Goal: Task Accomplishment & Management: Manage account settings

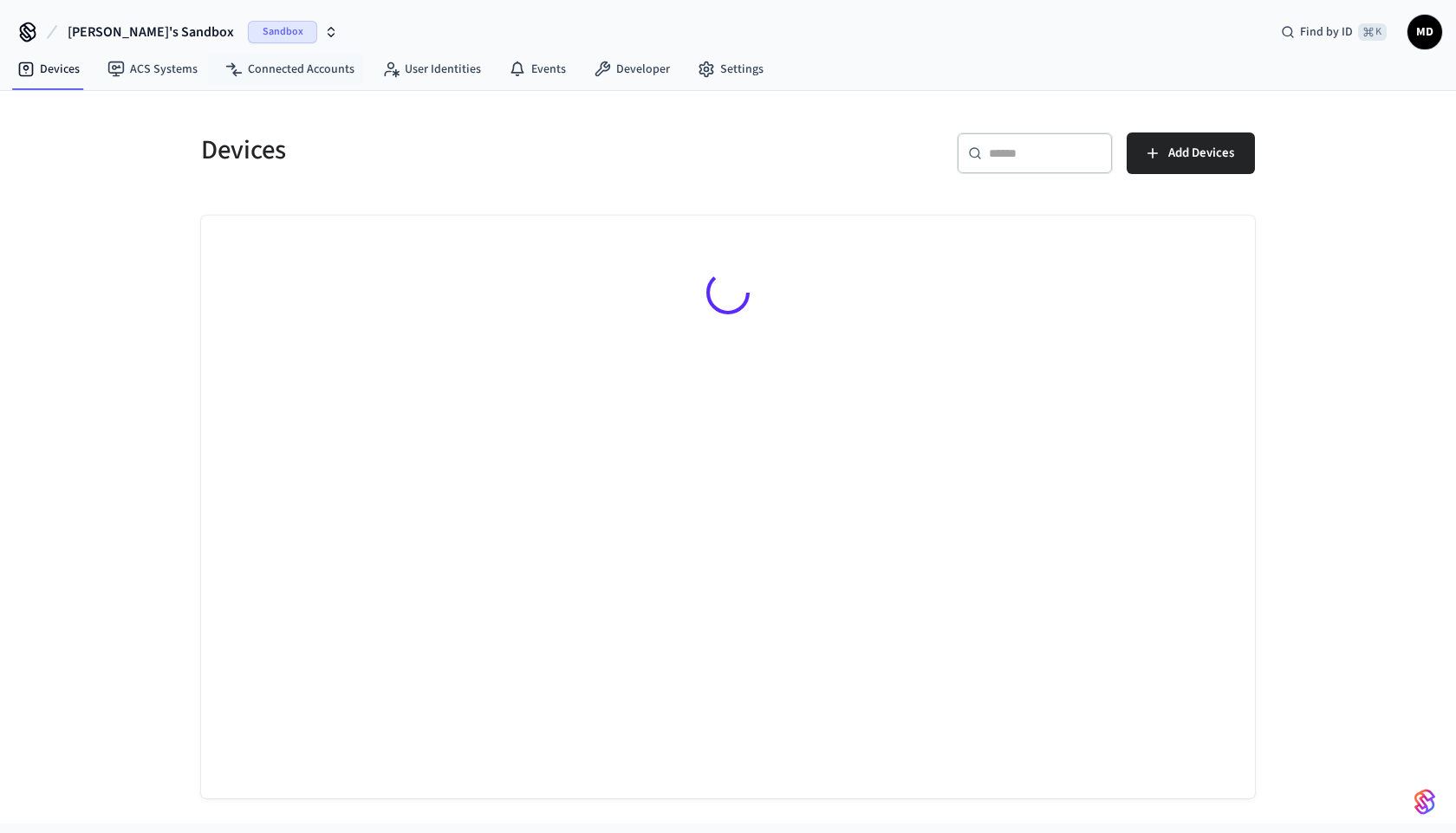
click at [248, 31] on span "Sandbox" at bounding box center [282, 32] width 69 height 22
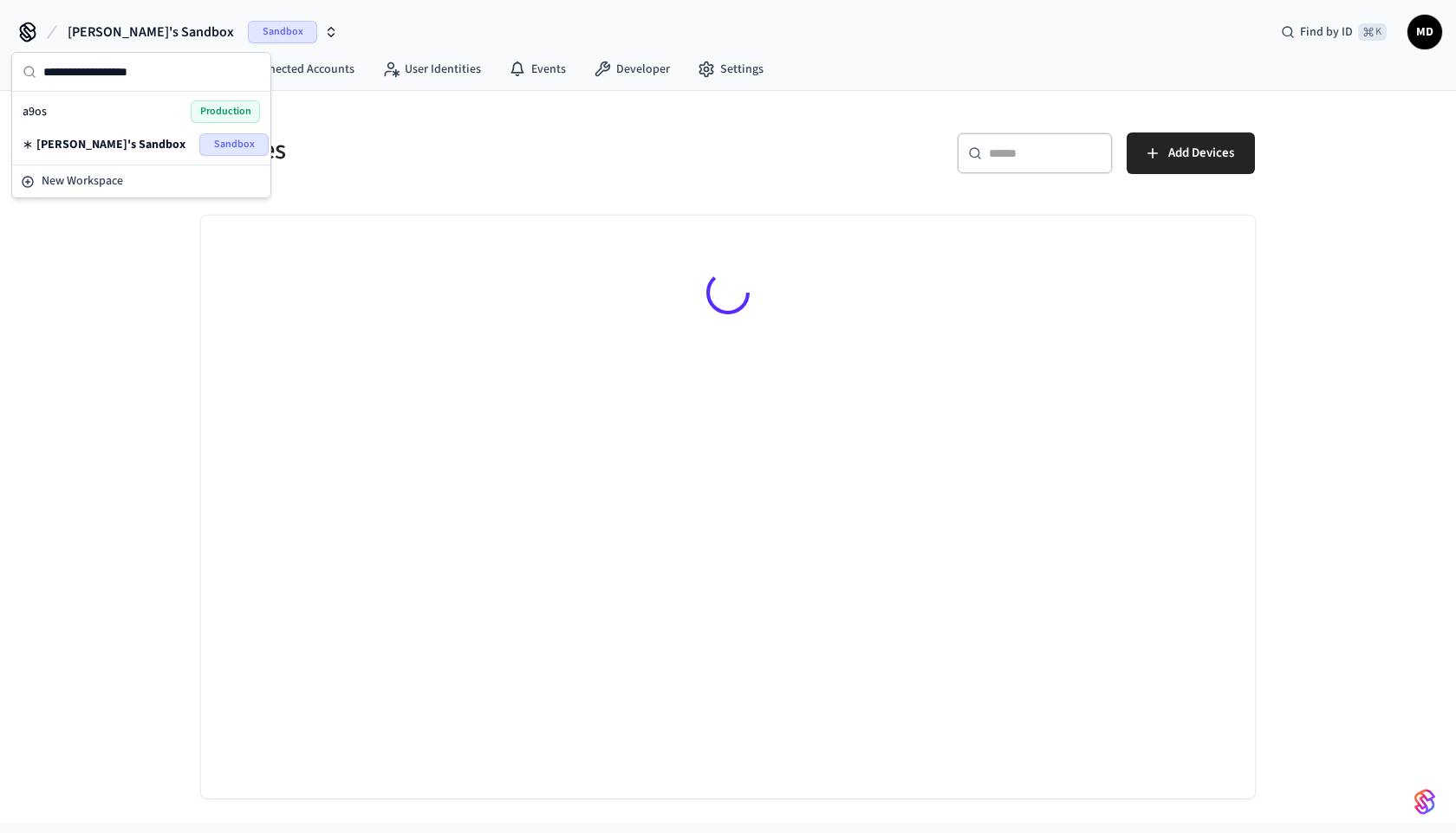
click at [211, 115] on span "Production" at bounding box center [226, 111] width 69 height 22
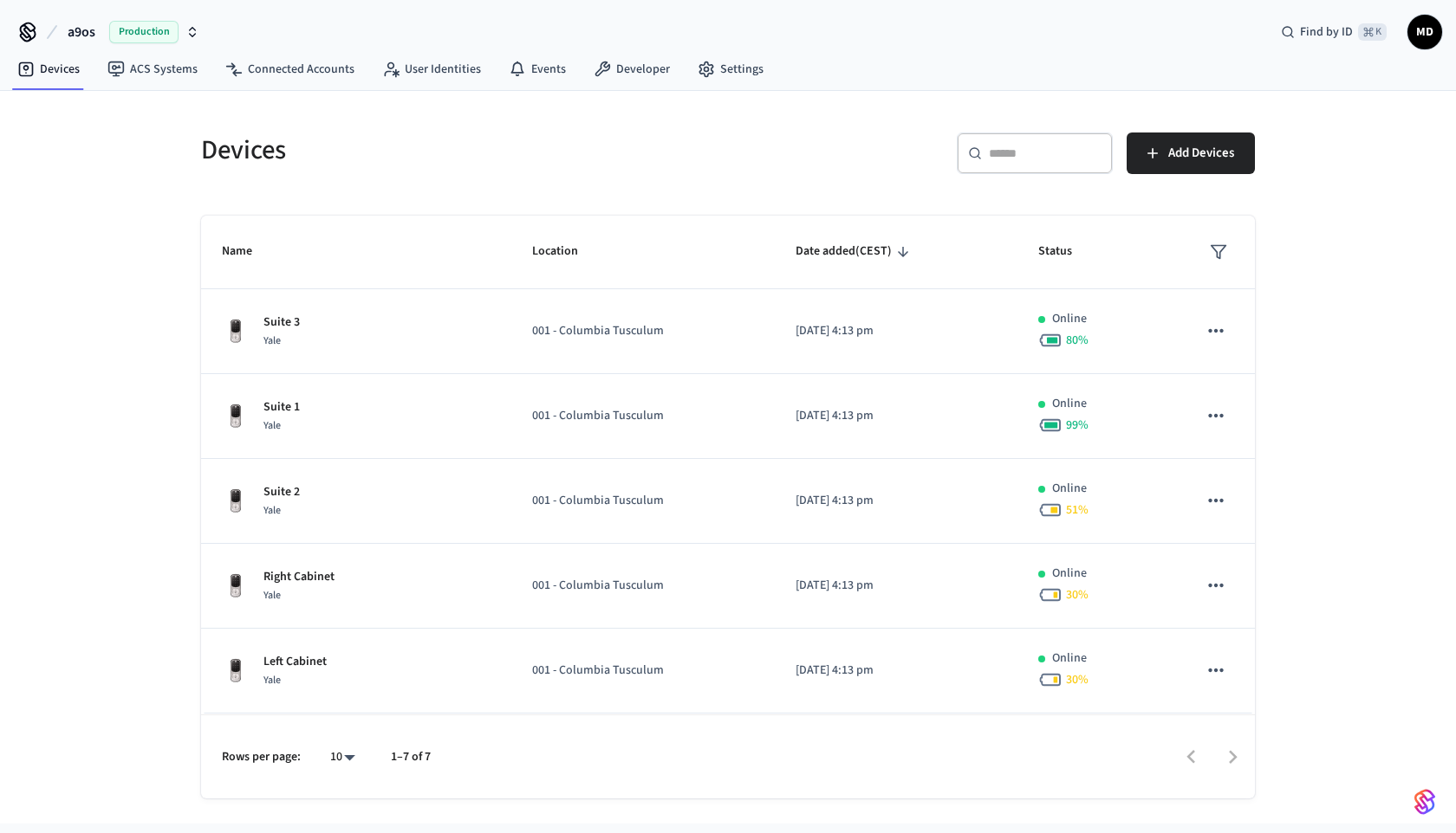
click at [164, 27] on span "Production" at bounding box center [143, 32] width 69 height 22
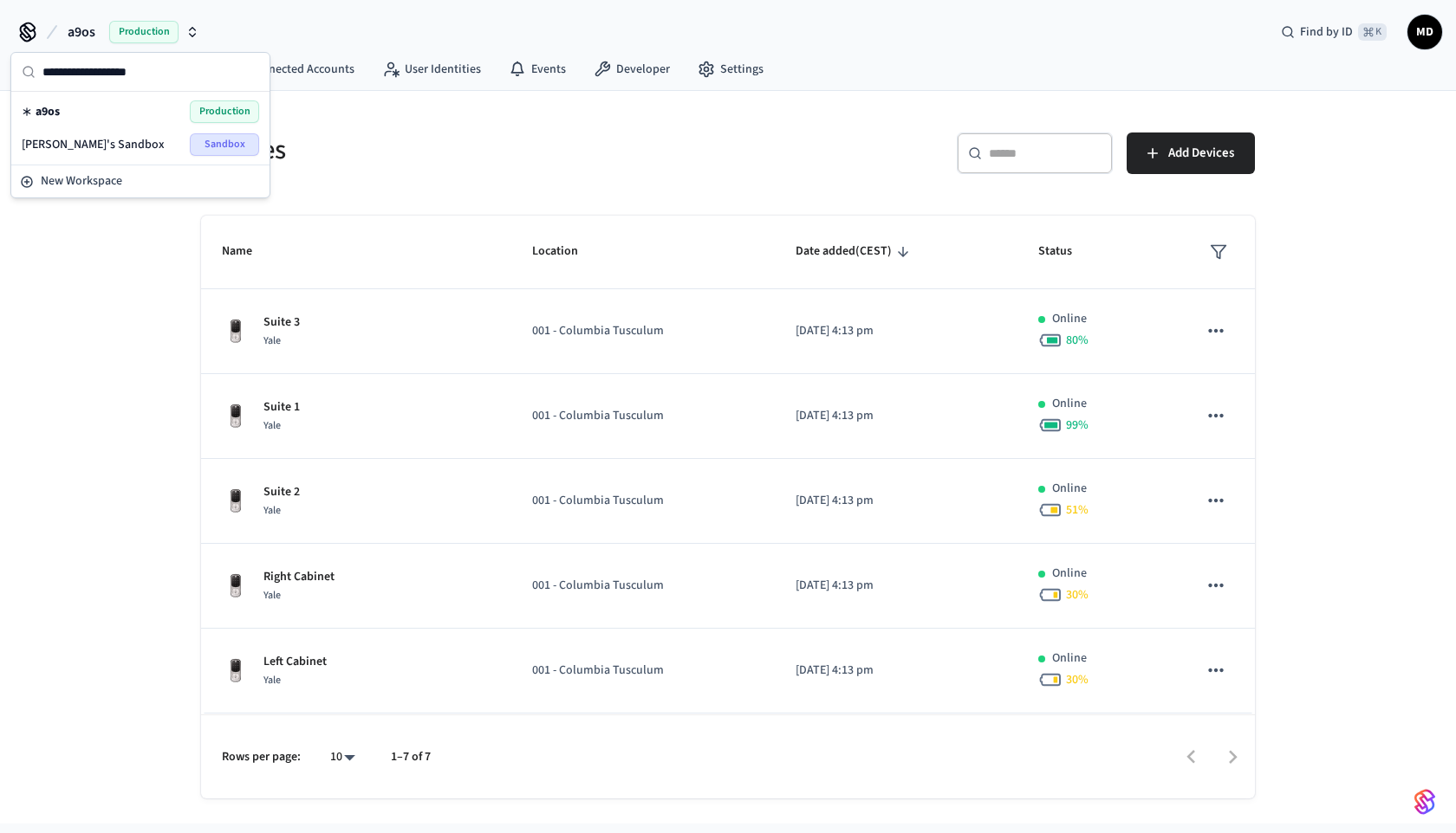
click at [189, 143] on div "Brett's Sandbox Sandbox" at bounding box center [140, 144] width 237 height 22
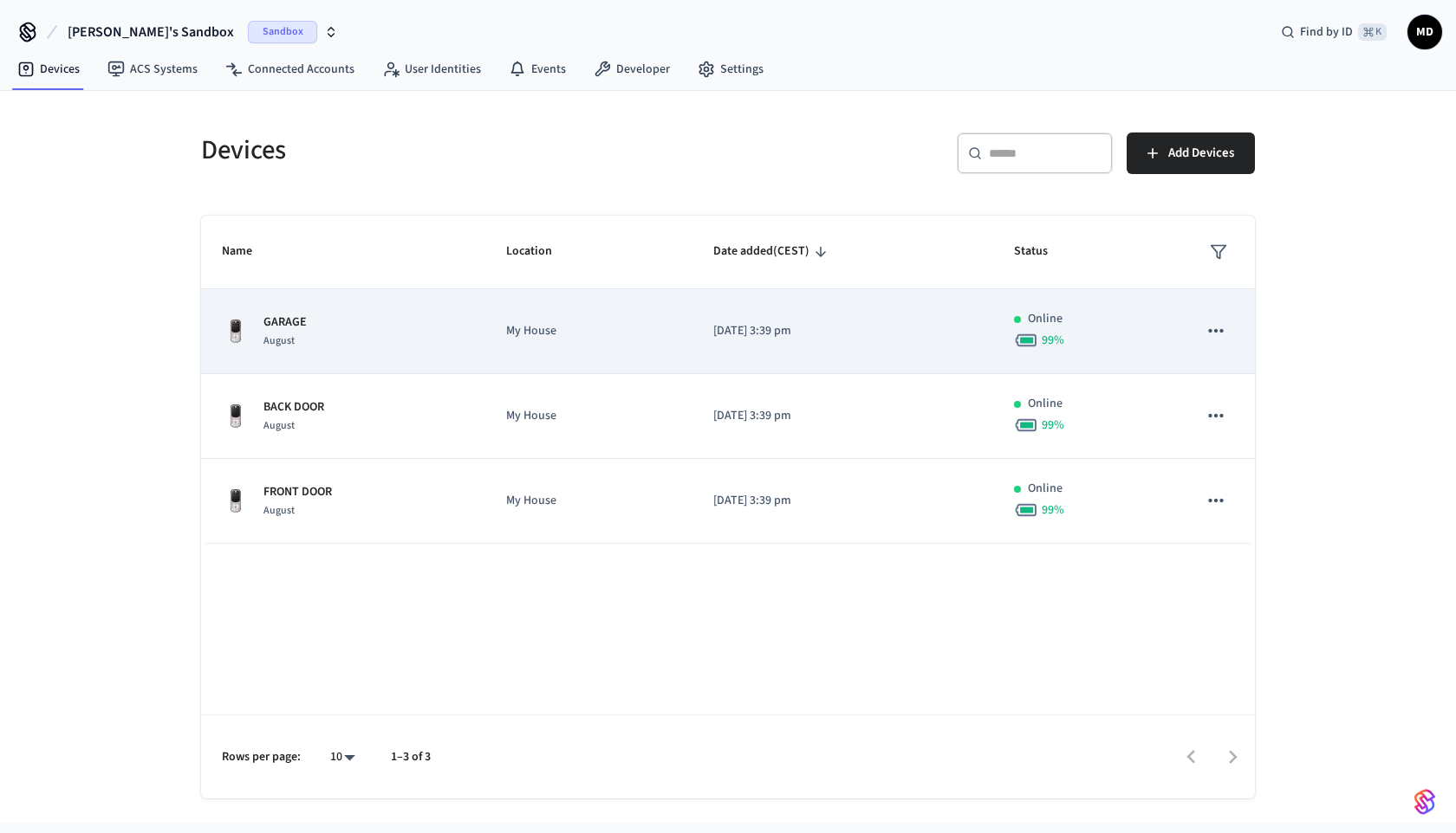
click at [405, 334] on div "GARAGE August" at bounding box center [343, 332] width 242 height 36
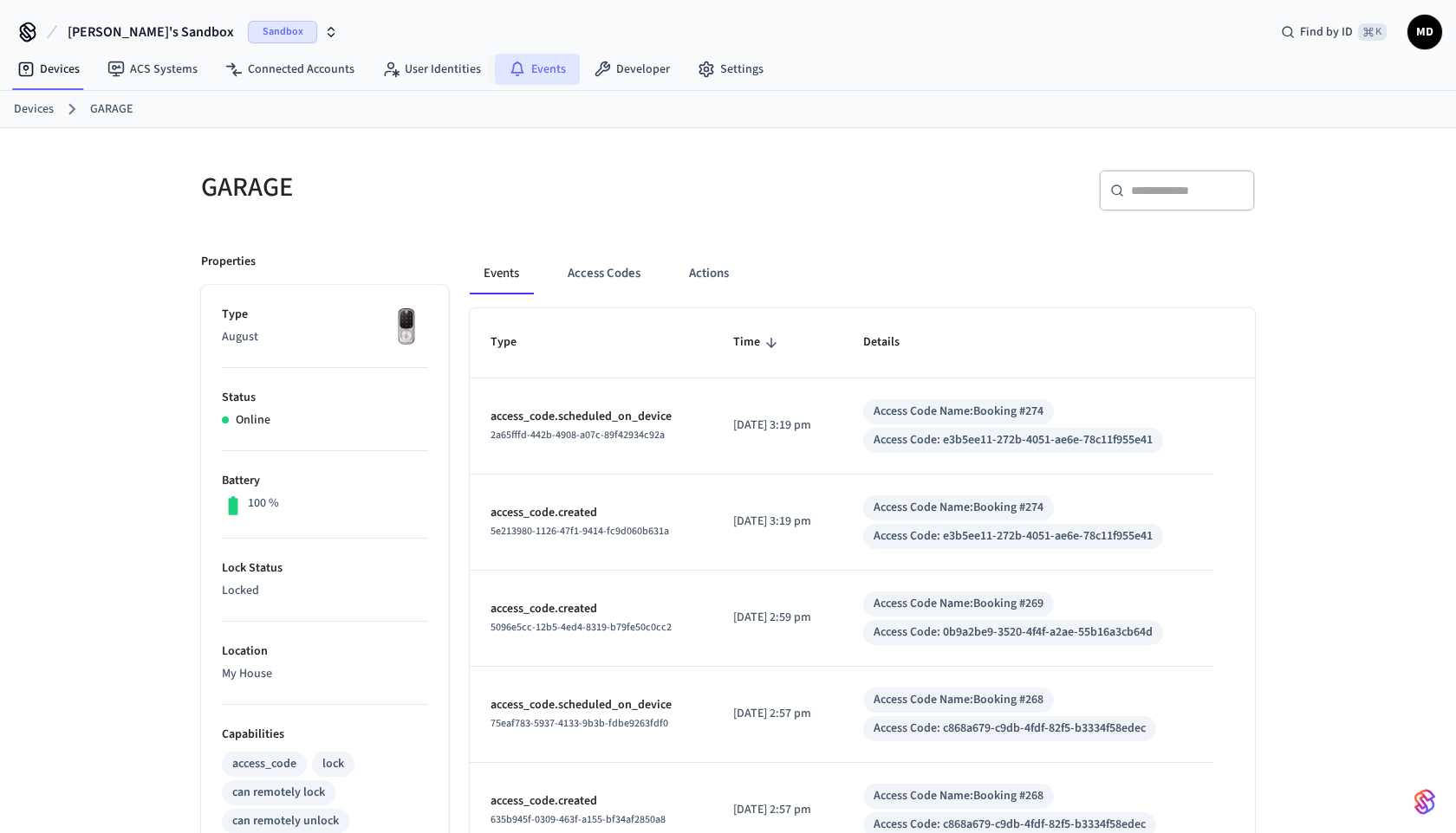
click at [535, 62] on link "Events" at bounding box center [537, 69] width 85 height 31
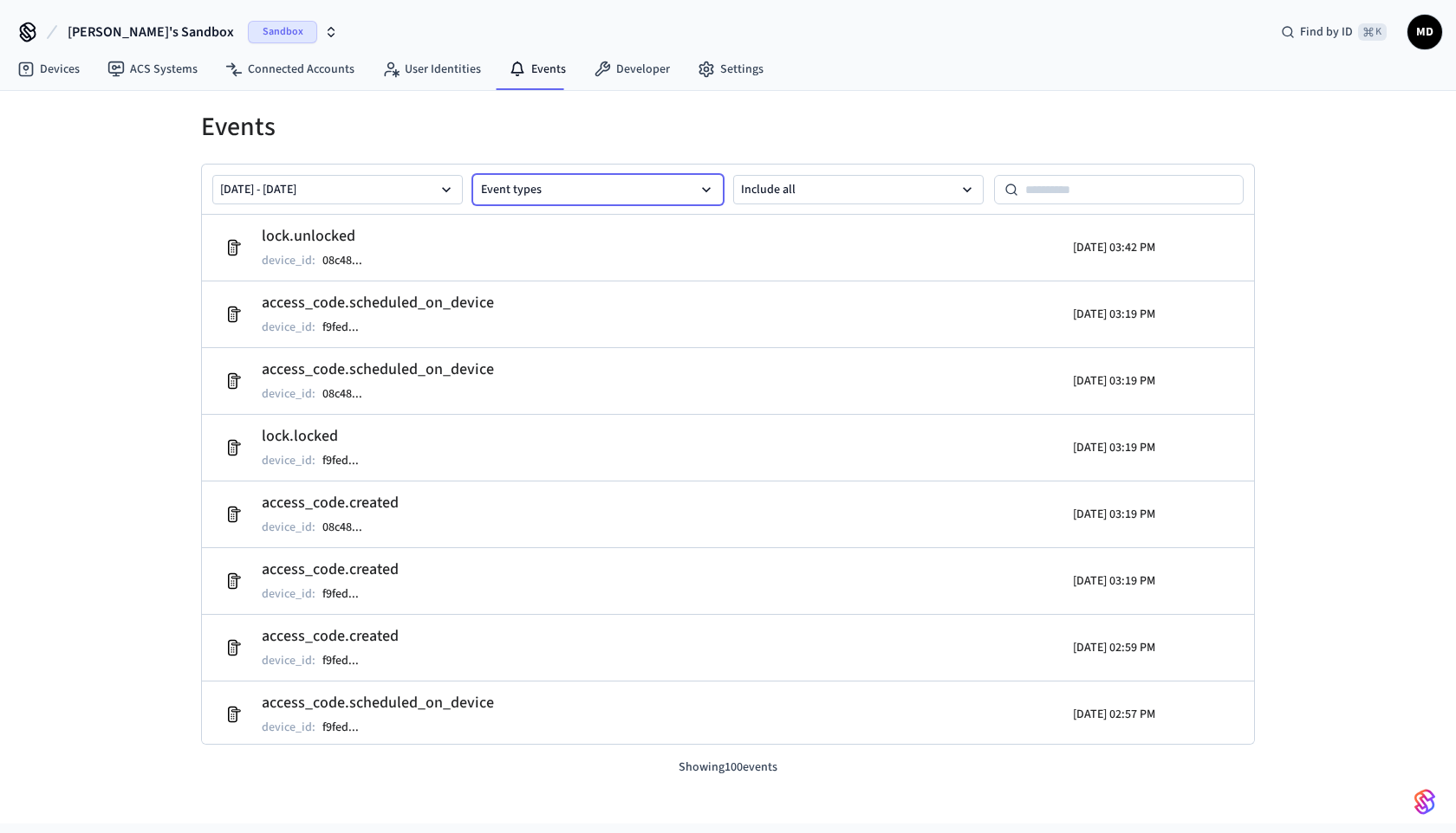
click at [573, 177] on button "Event types" at bounding box center [598, 189] width 250 height 29
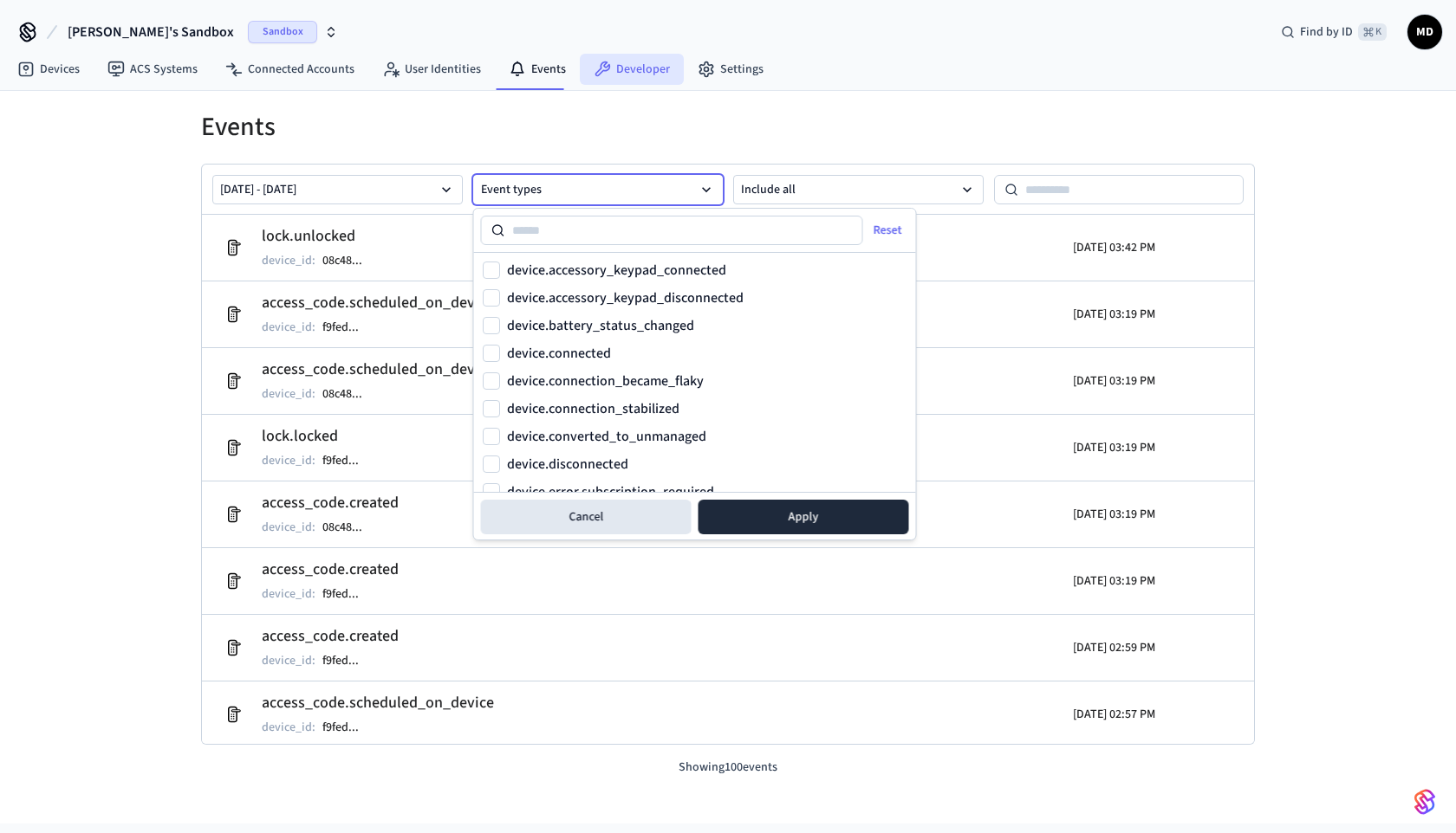
click at [625, 57] on link "Developer" at bounding box center [632, 69] width 104 height 31
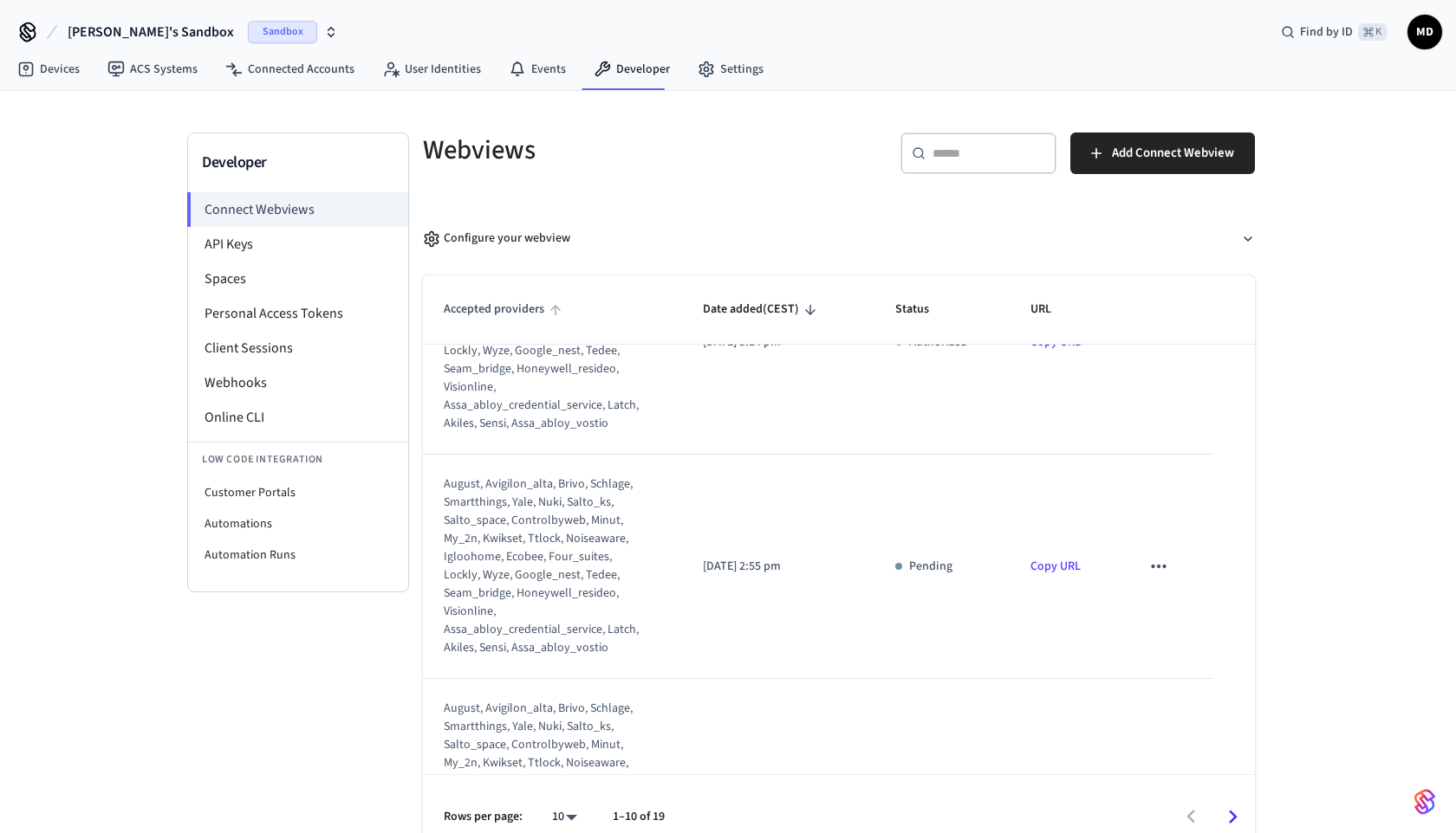
scroll to position [1760, 0]
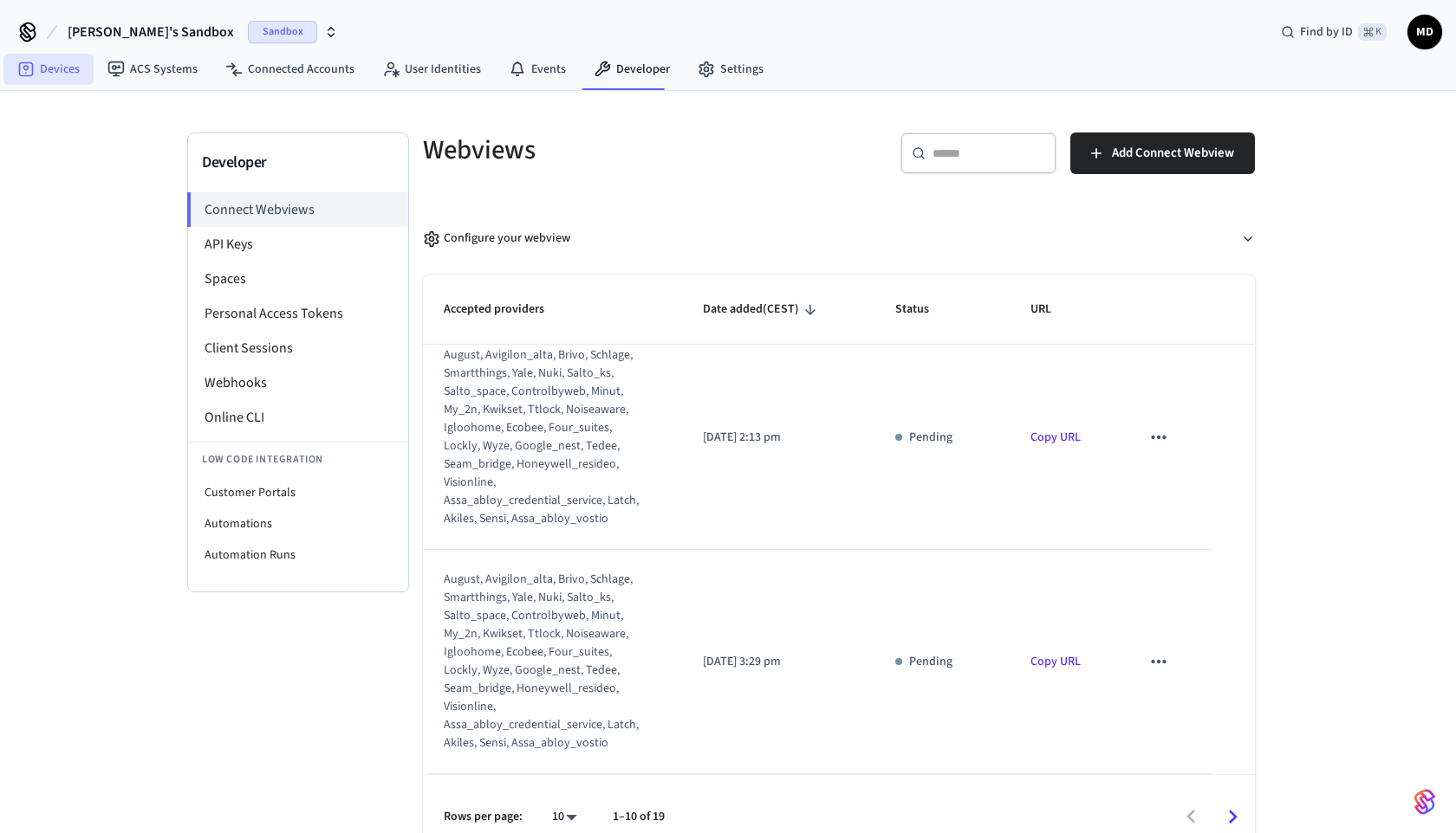
click at [73, 79] on link "Devices" at bounding box center [49, 69] width 90 height 31
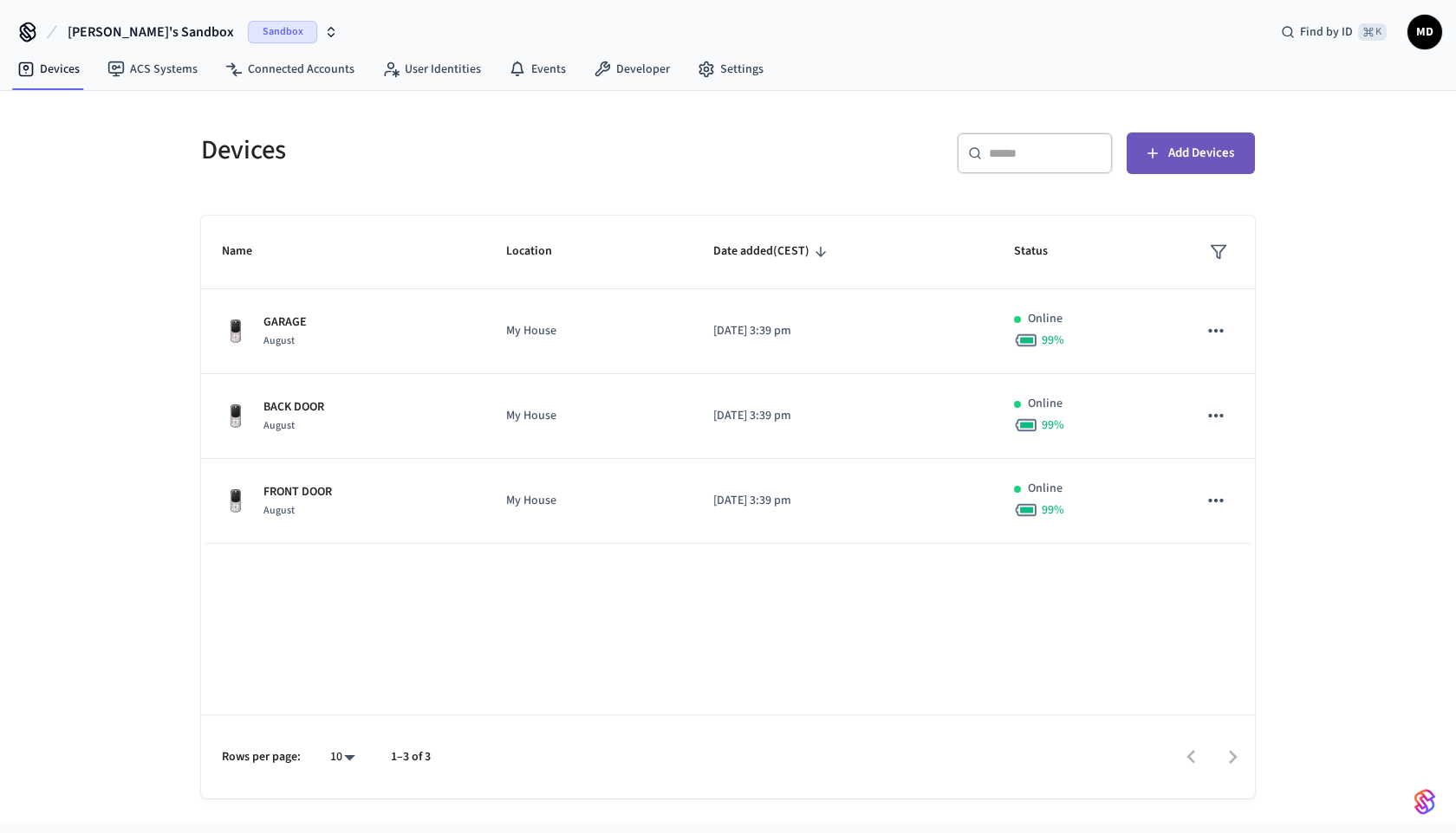
click at [1192, 148] on span "Add Devices" at bounding box center [1201, 153] width 65 height 22
click at [248, 28] on span "Sandbox" at bounding box center [282, 32] width 69 height 22
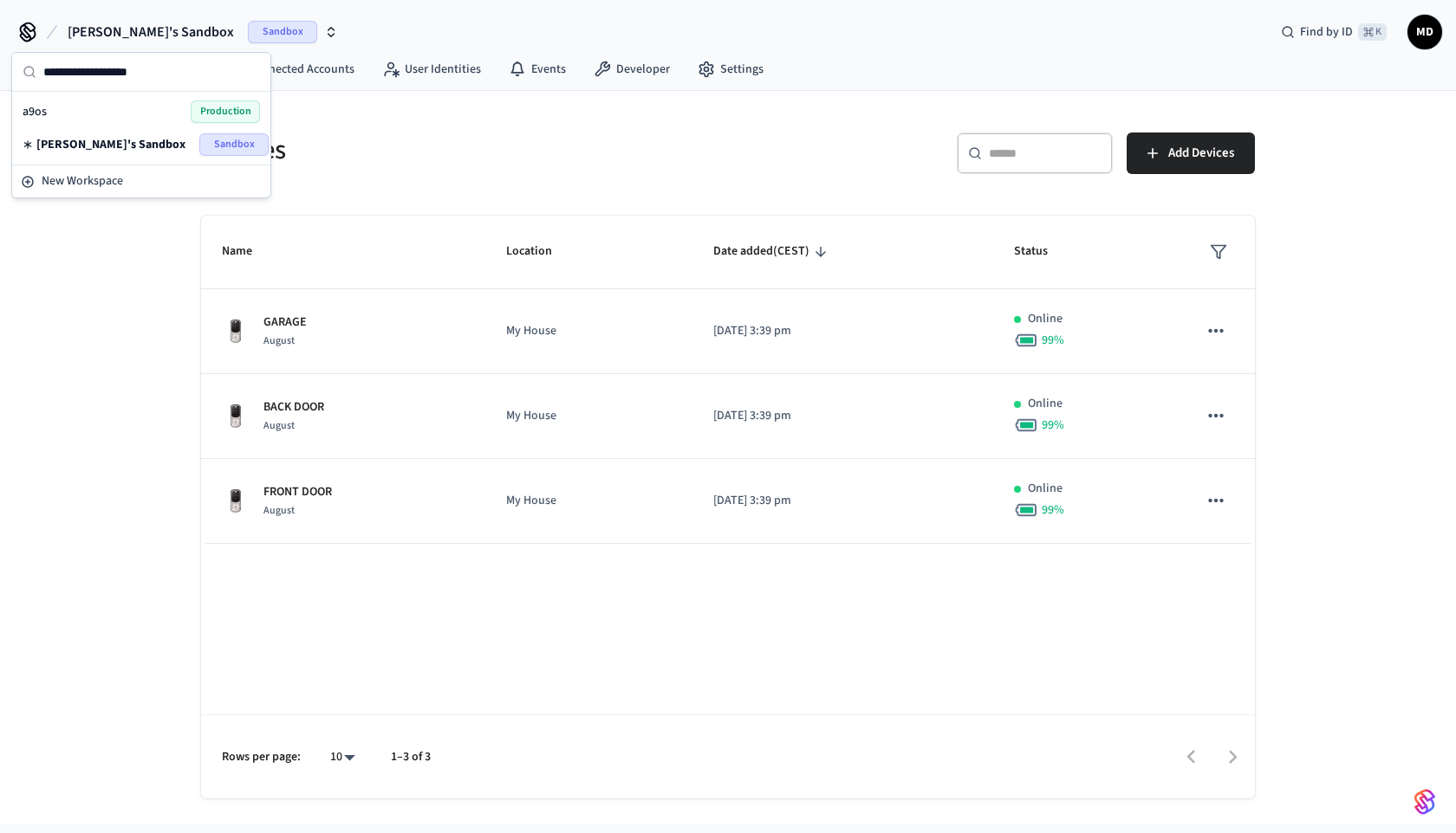
click at [198, 110] on span "Production" at bounding box center [226, 111] width 69 height 22
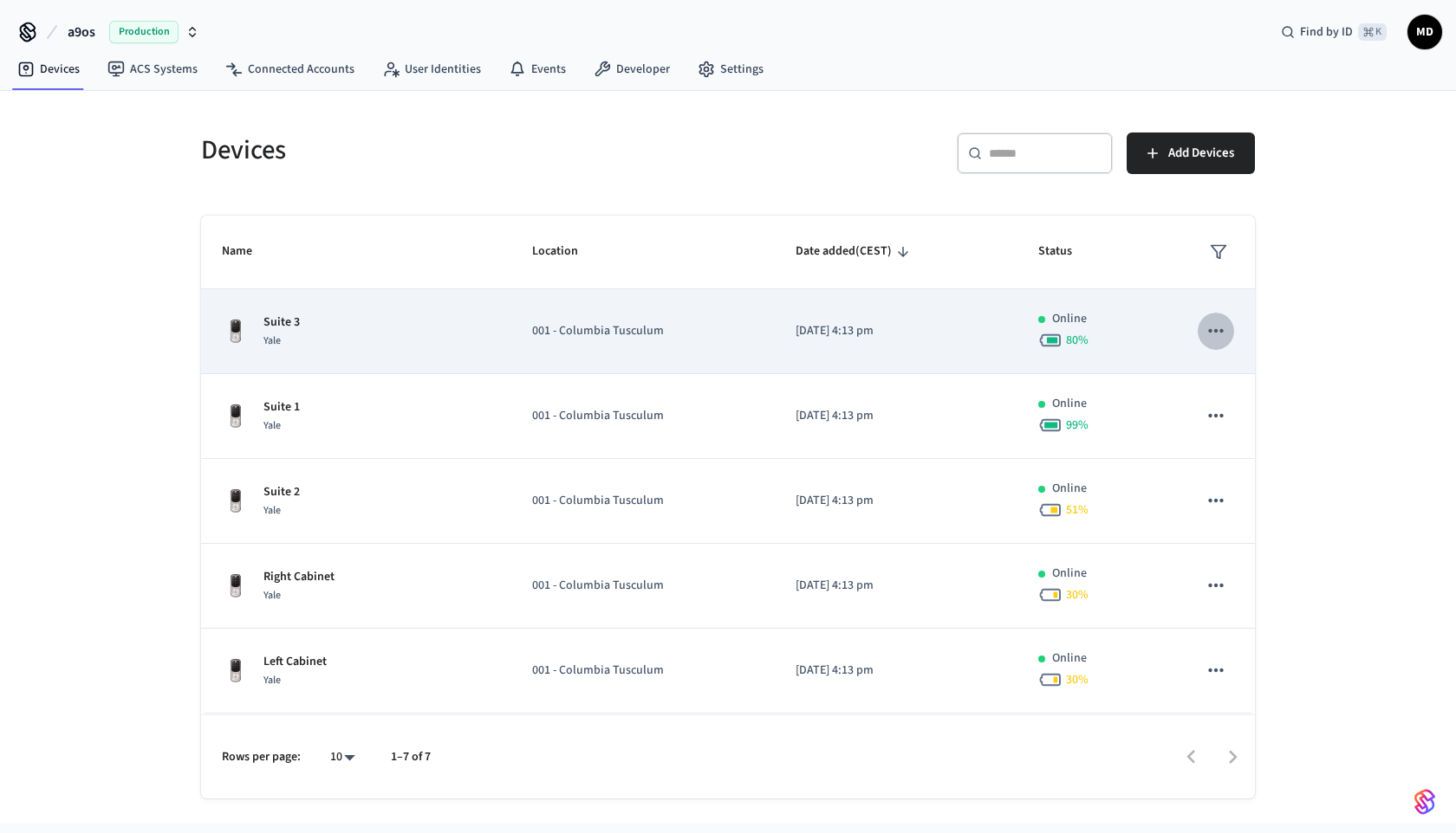
click at [1214, 331] on icon "sticky table" at bounding box center [1215, 331] width 15 height 4
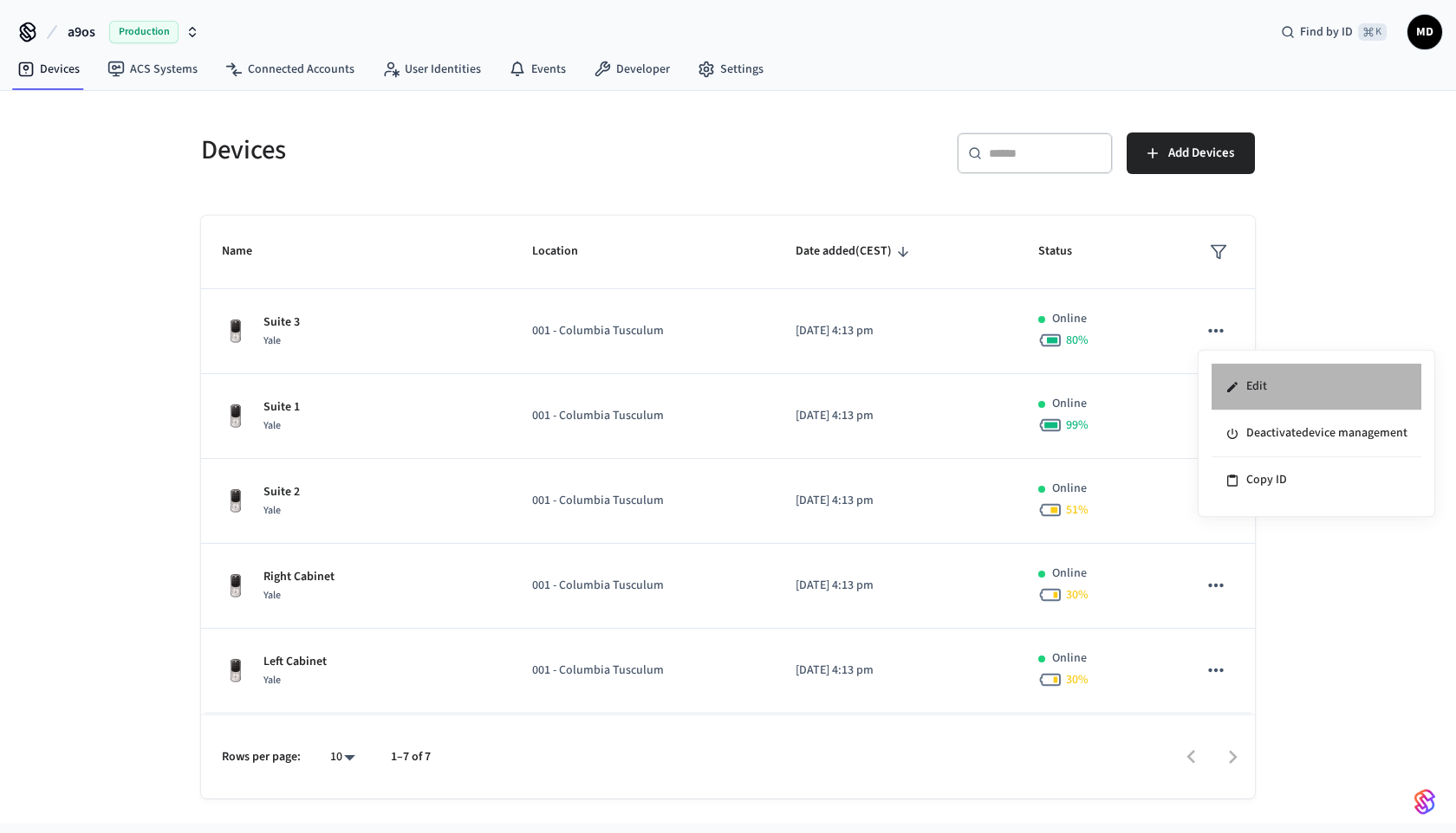
click at [1251, 378] on li "Edit" at bounding box center [1316, 386] width 210 height 47
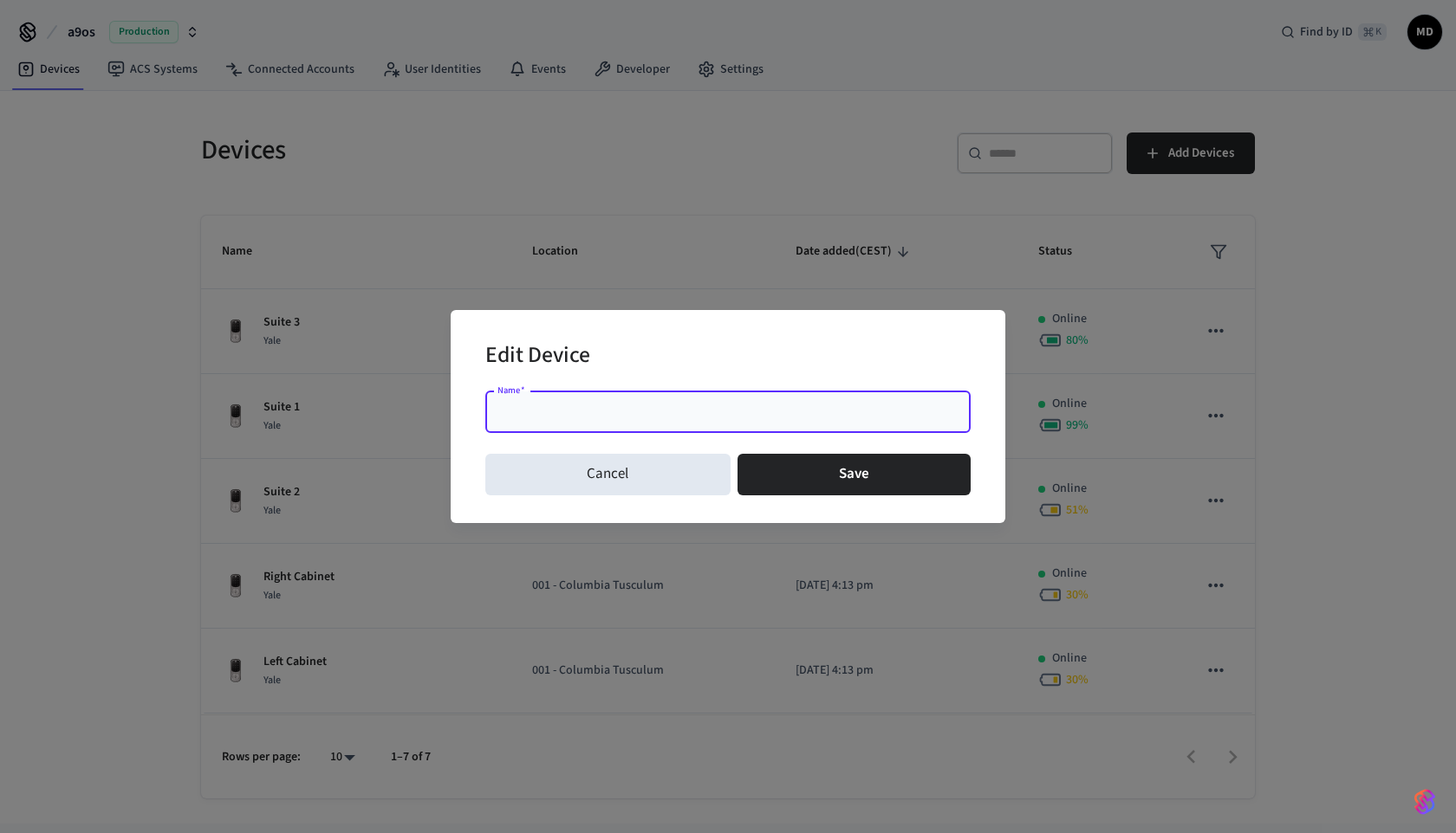
click at [1072, 309] on div "Edit Device Name   * Name   * Cancel Save" at bounding box center [728, 416] width 1456 height 833
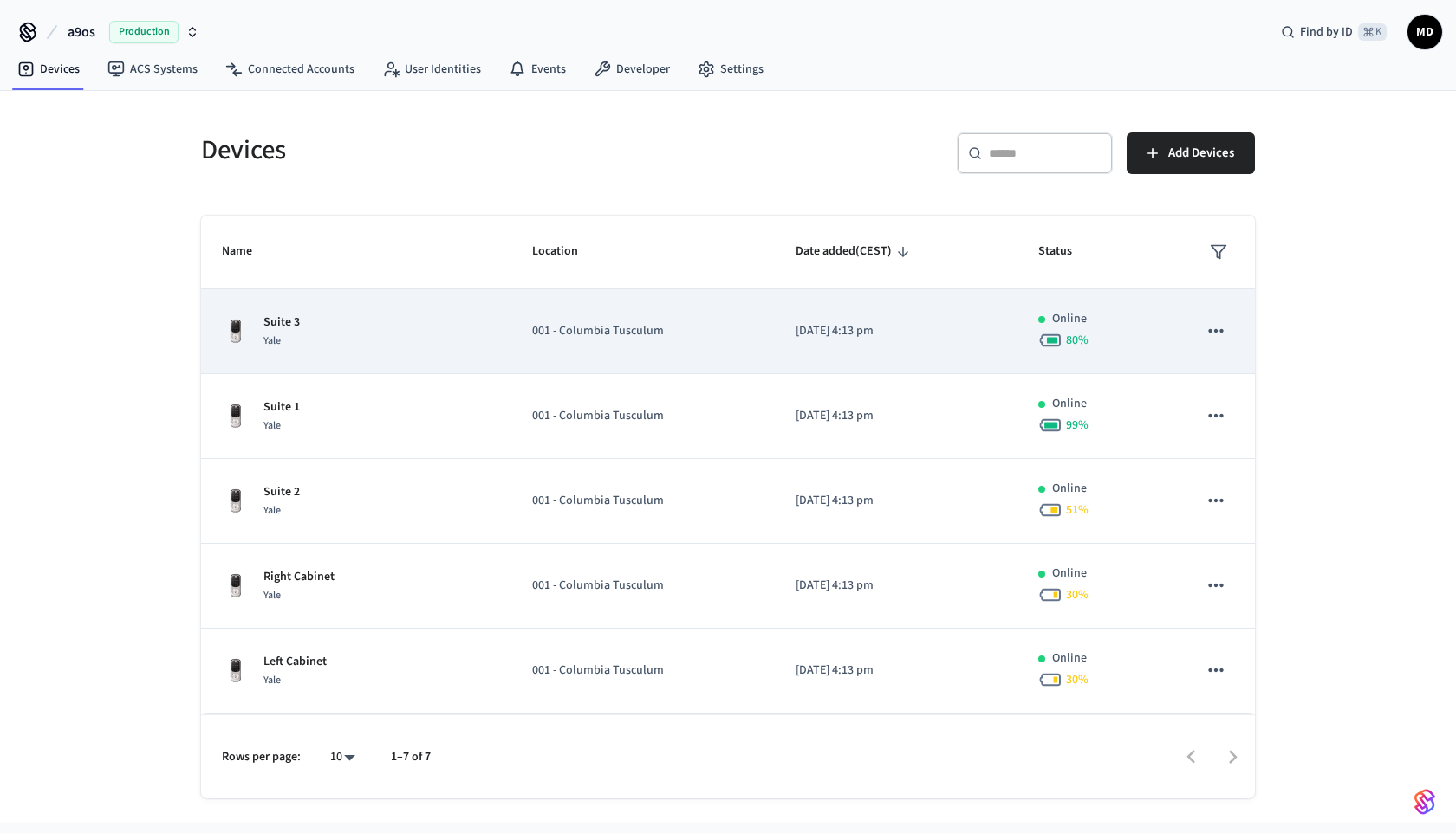
click at [760, 332] on td "001 - Columbia Tusculum" at bounding box center [642, 332] width 263 height 85
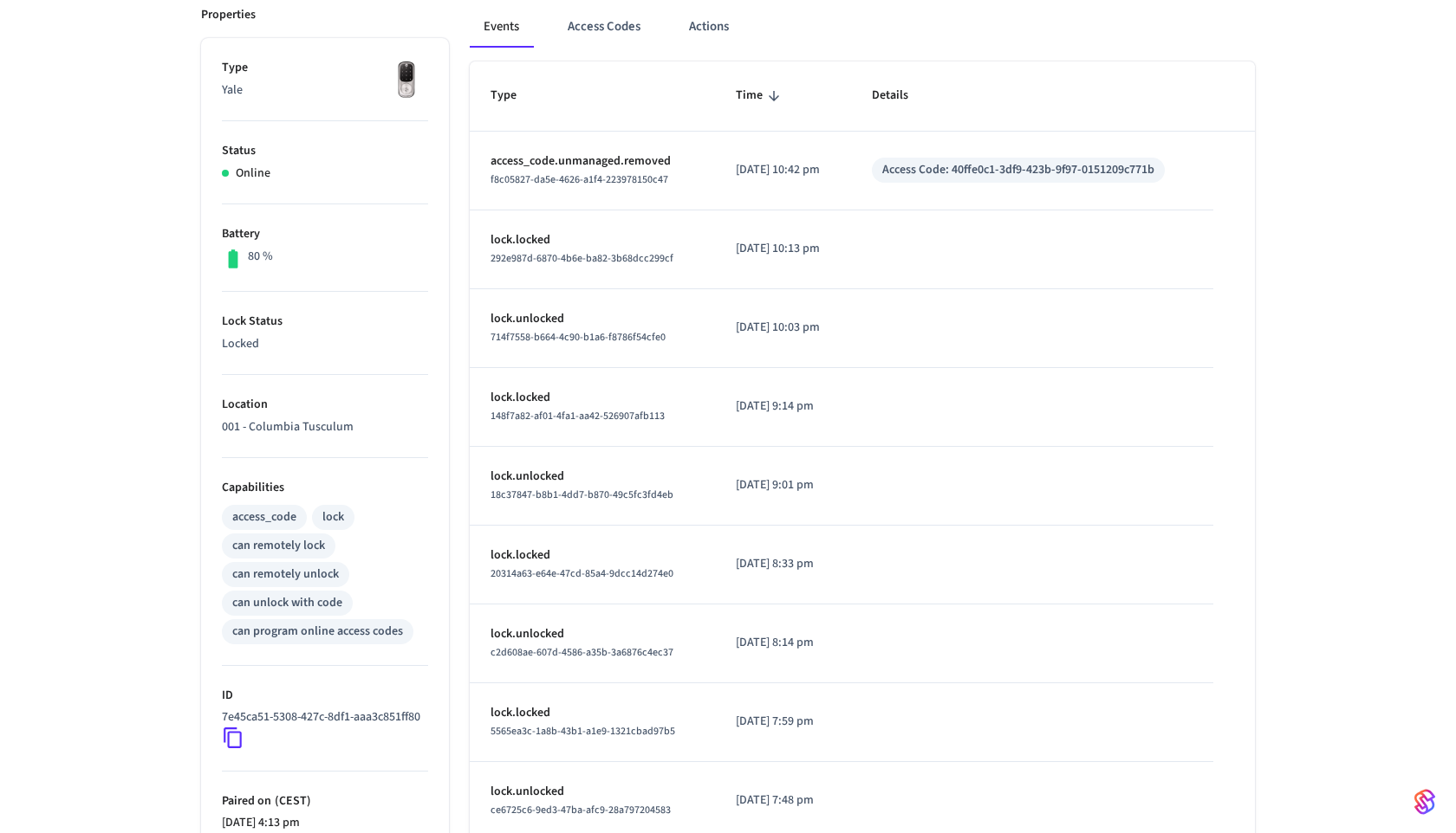
scroll to position [245, 0]
drag, startPoint x: 365, startPoint y: 424, endPoint x: 225, endPoint y: 426, distance: 140.0
click at [225, 426] on p "001 - Columbia Tusculum" at bounding box center [325, 429] width 206 height 19
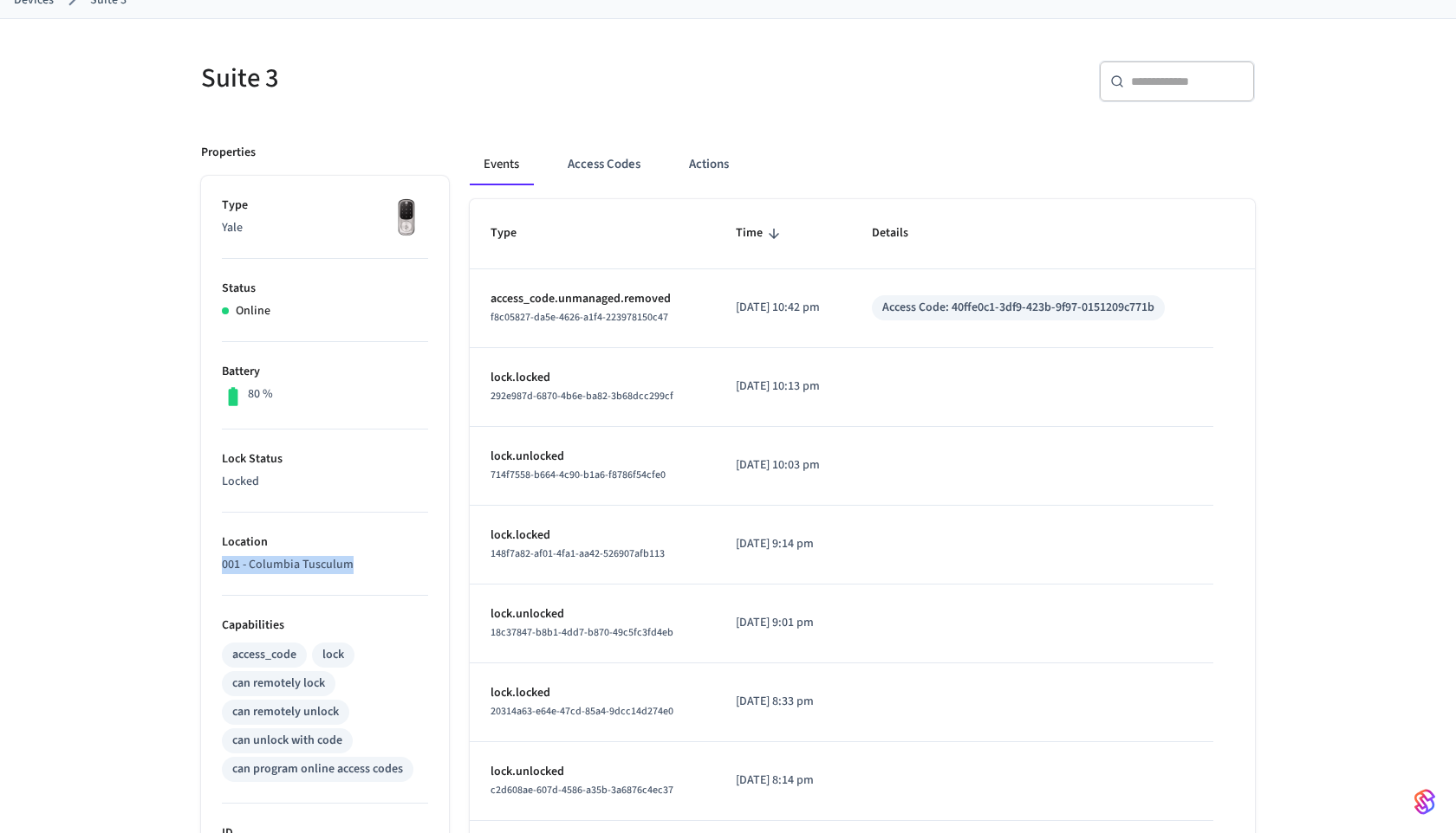
scroll to position [118, 0]
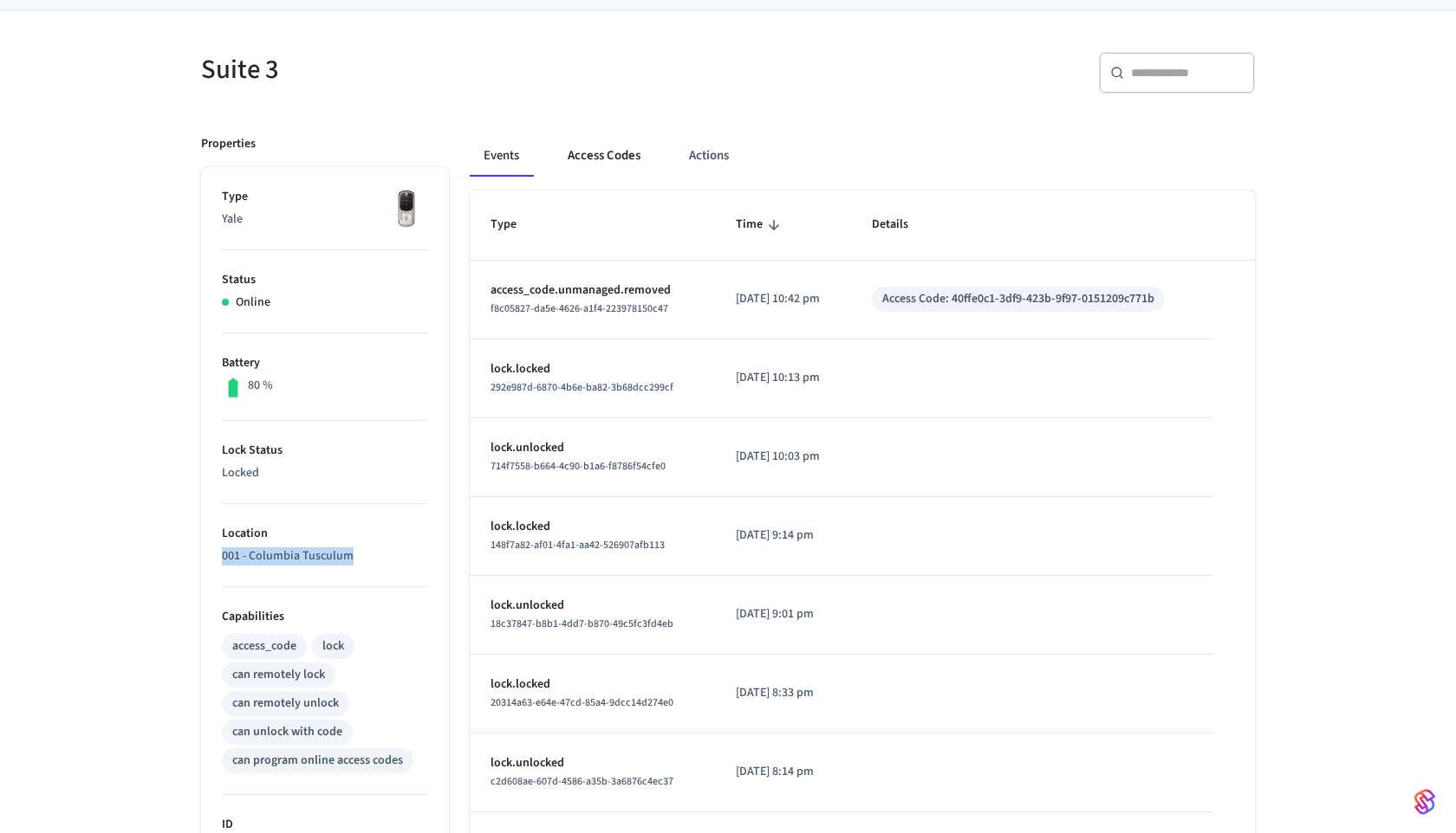
click at [579, 169] on button "Access Codes" at bounding box center [604, 156] width 101 height 42
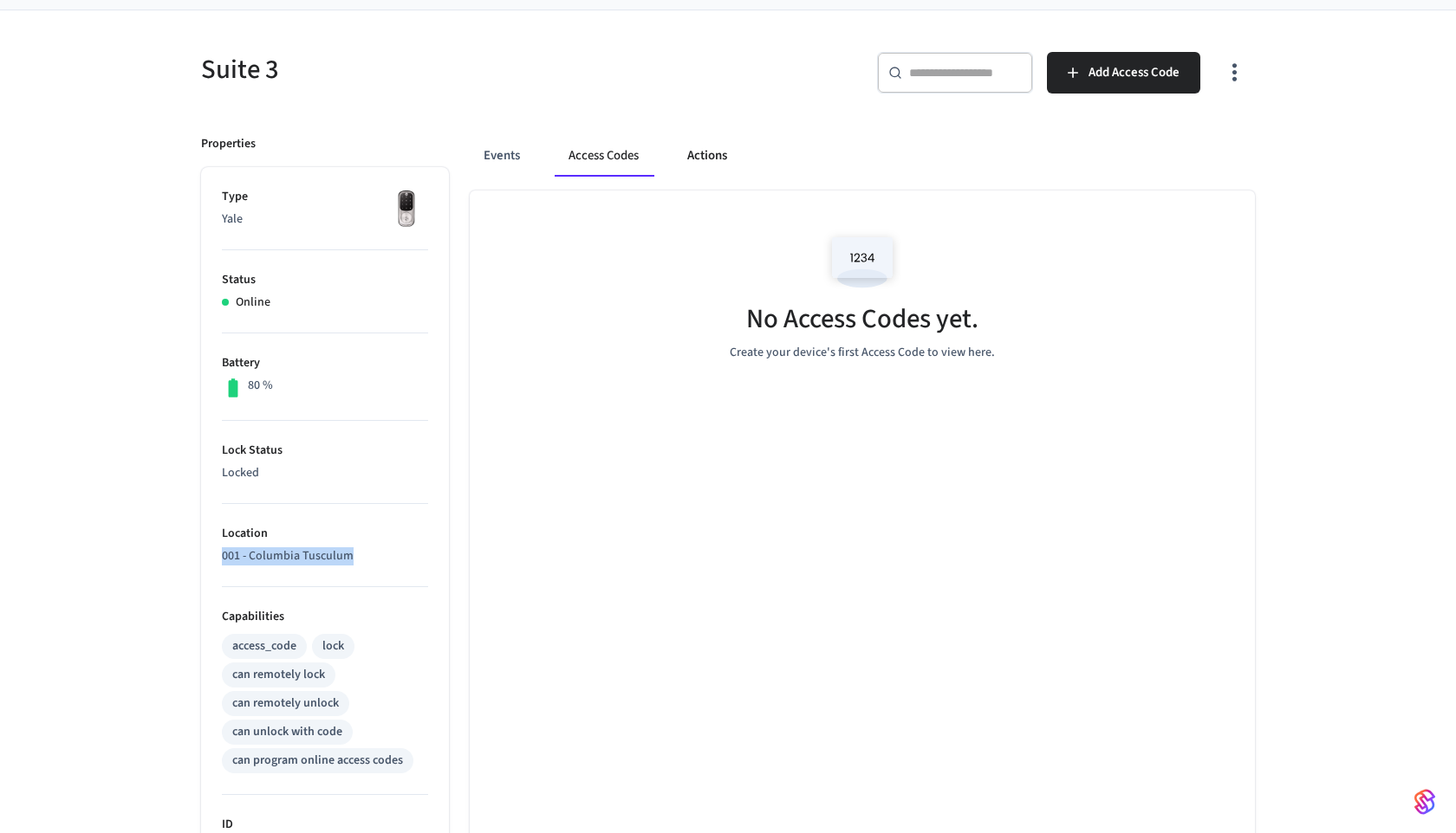
click at [694, 145] on button "Actions" at bounding box center [707, 156] width 67 height 42
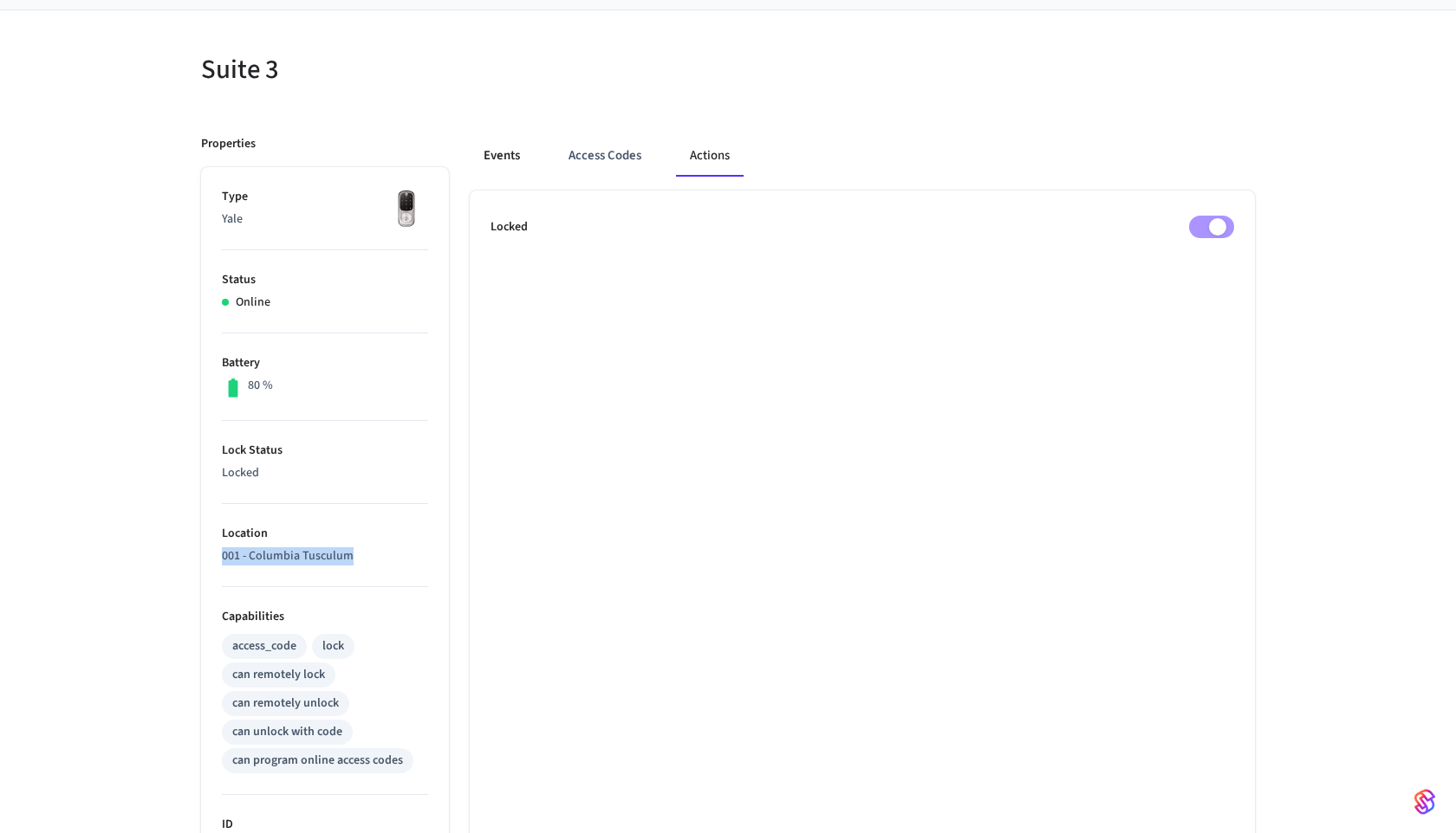
click at [511, 166] on button "Events" at bounding box center [502, 156] width 64 height 42
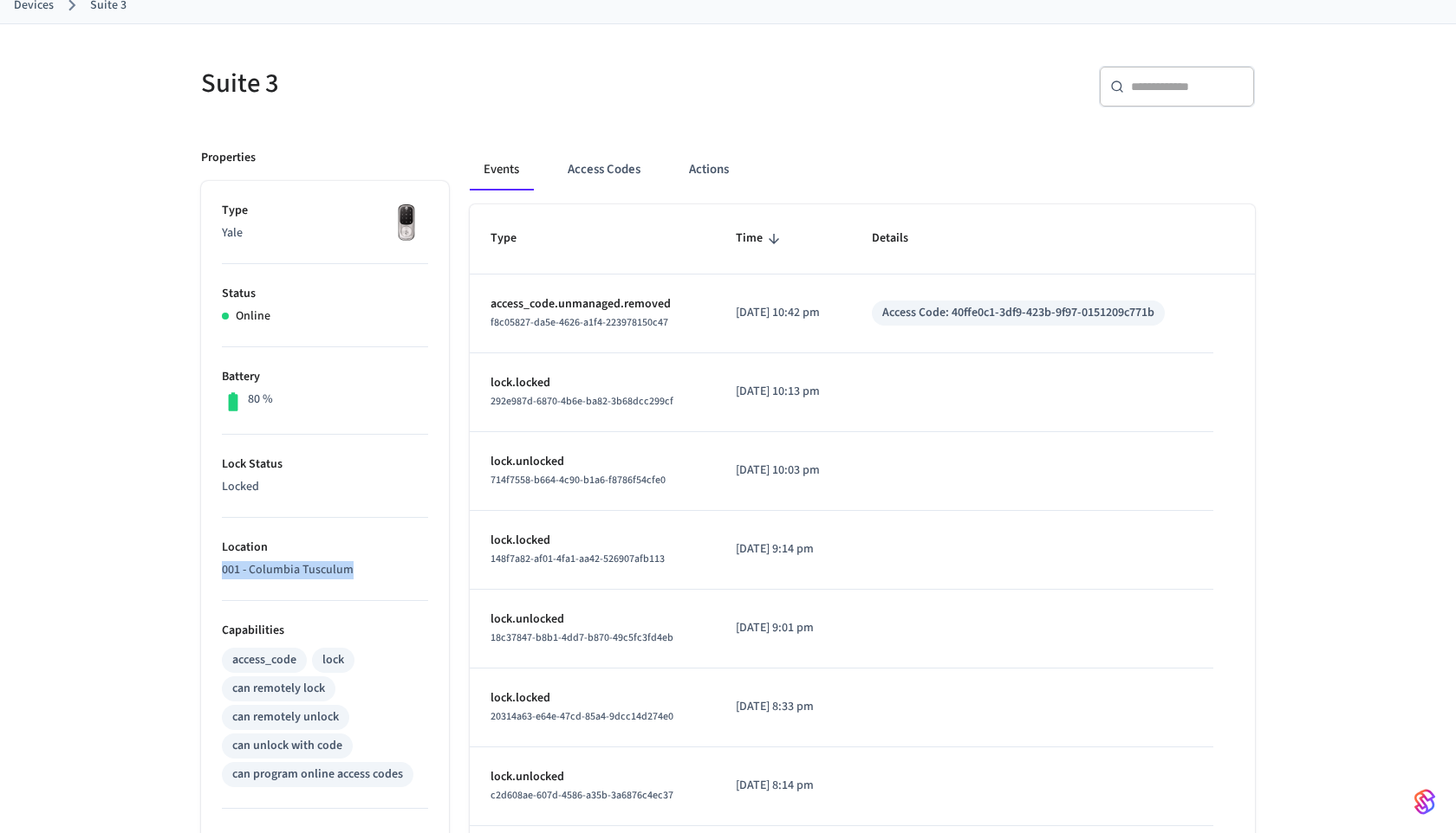
scroll to position [103, 0]
drag, startPoint x: 614, startPoint y: 378, endPoint x: 745, endPoint y: 396, distance: 132.2
click at [748, 396] on tr "lock.locked 292e987d-6870-4b6e-ba82-3b68dcc299cf 2025/09/01 at 10:13 pm" at bounding box center [862, 394] width 785 height 79
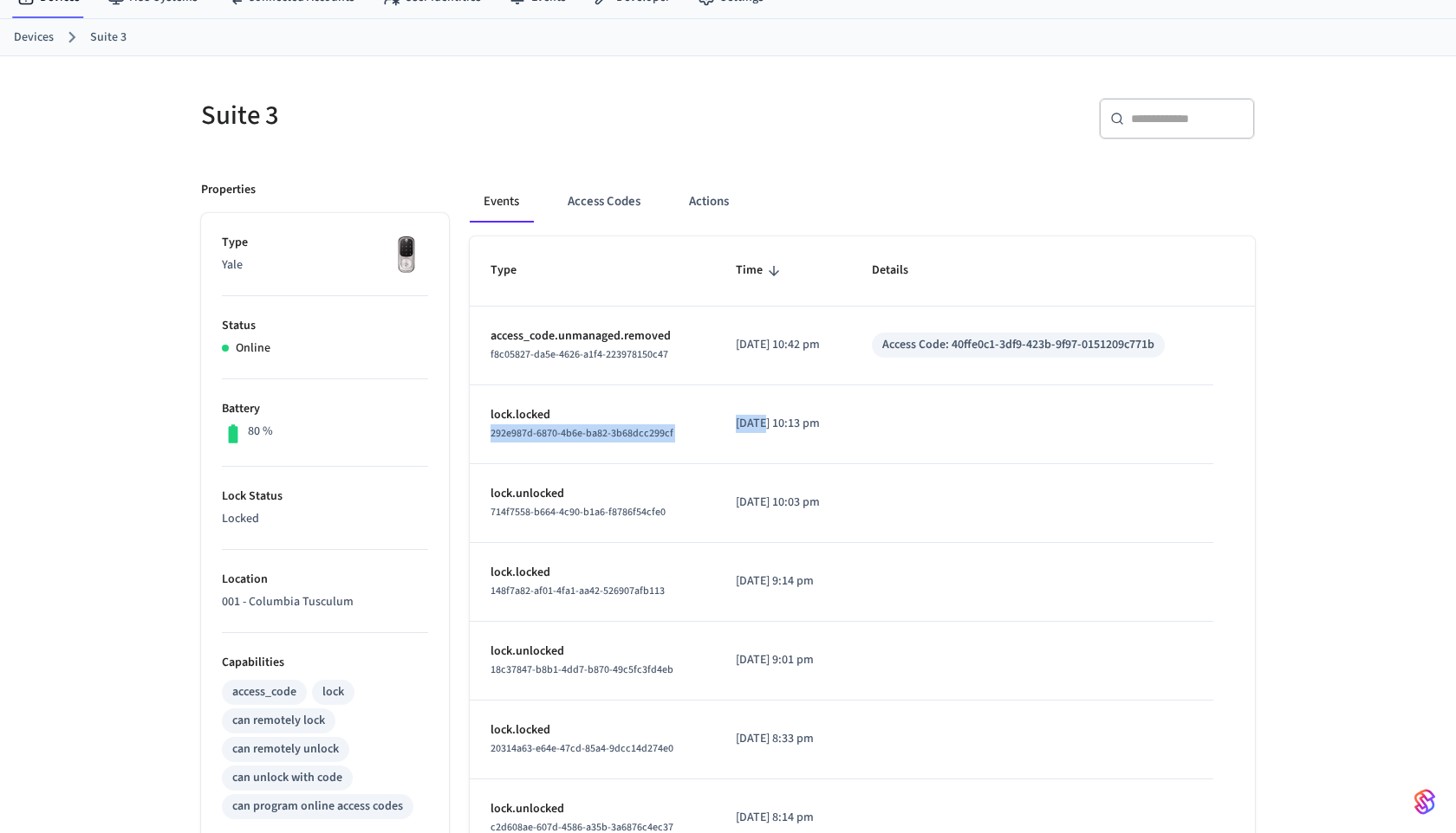
scroll to position [75, 0]
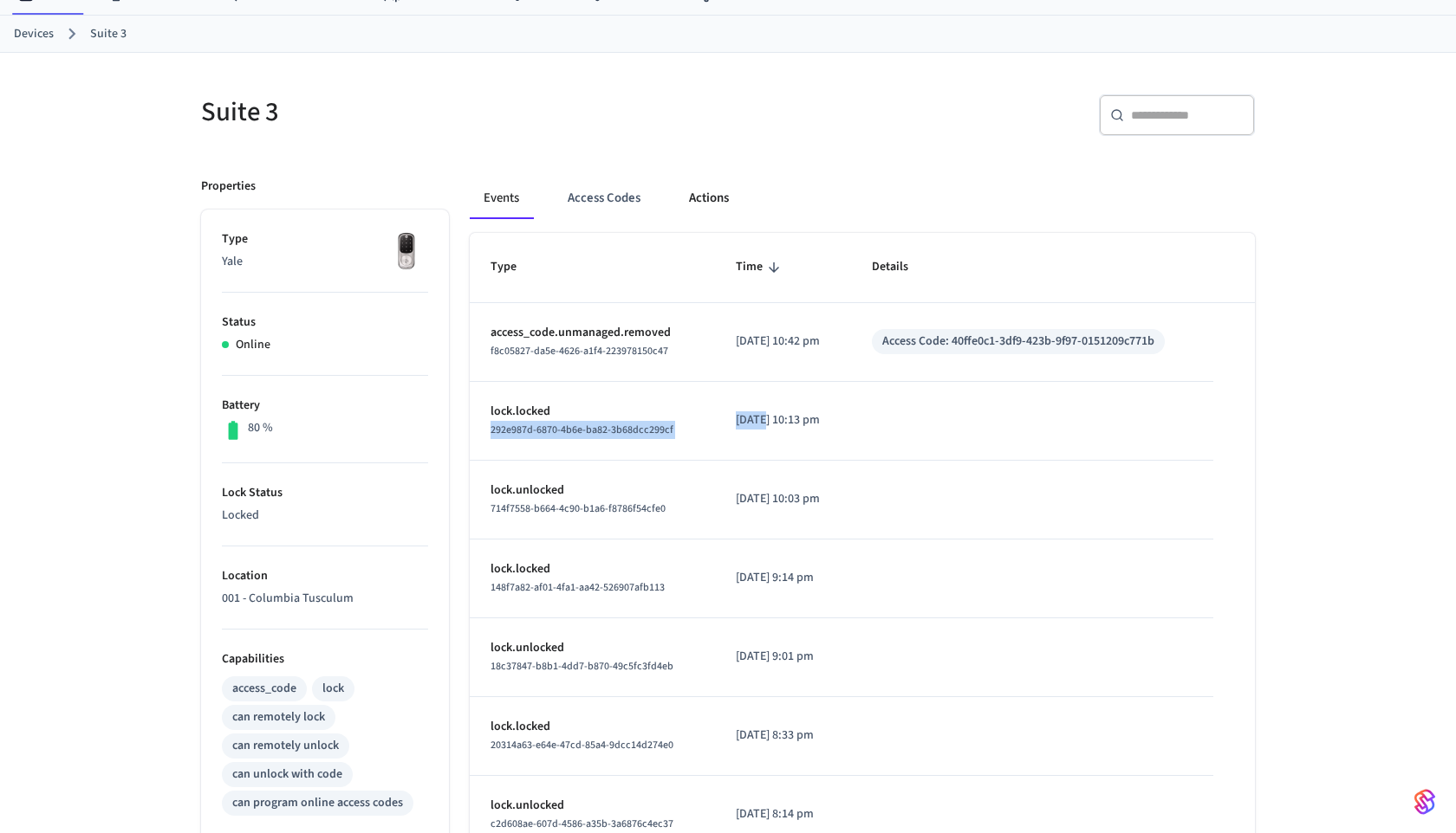
click at [699, 204] on button "Actions" at bounding box center [709, 198] width 67 height 42
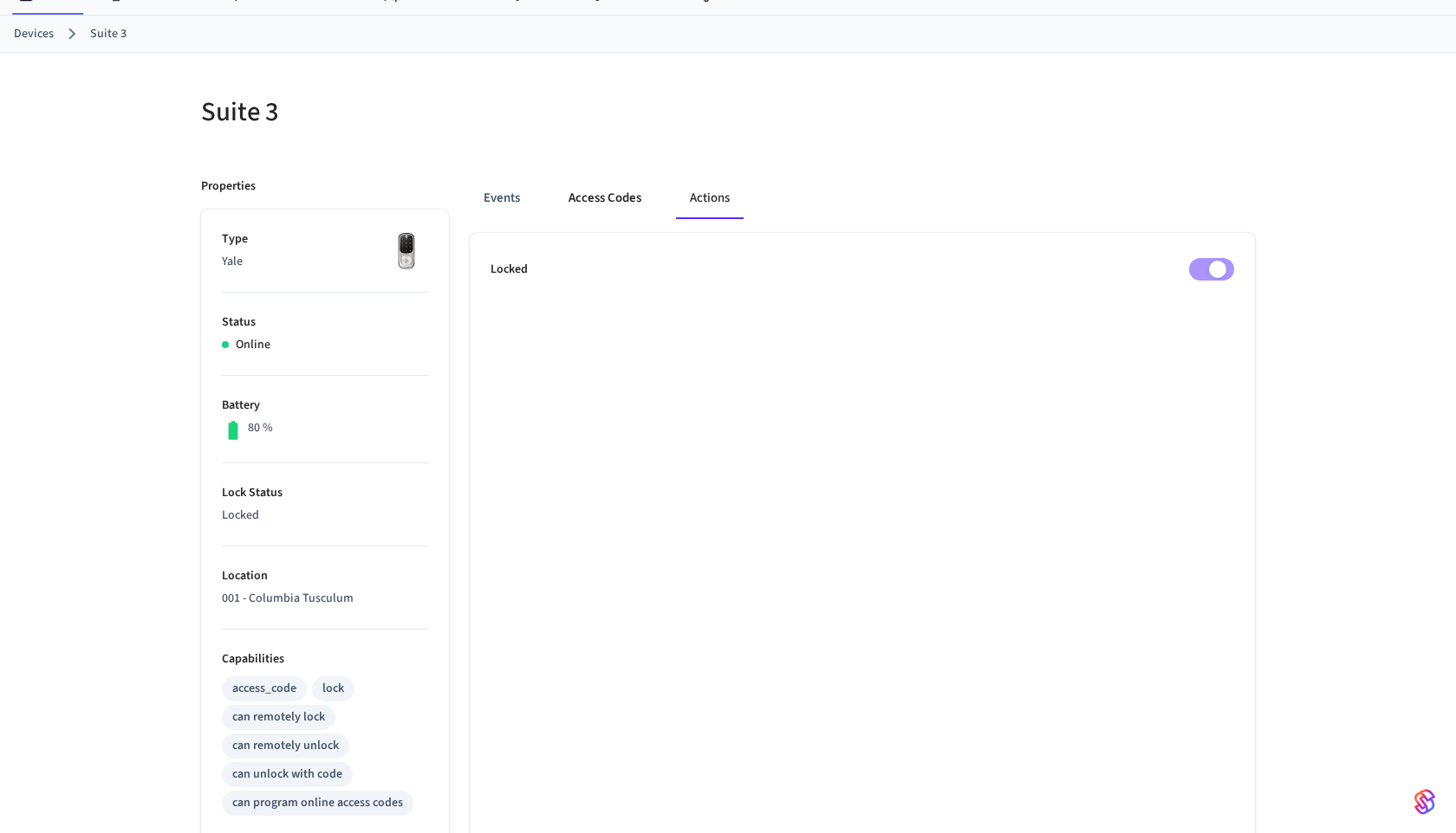
click at [638, 204] on button "Access Codes" at bounding box center [605, 198] width 101 height 42
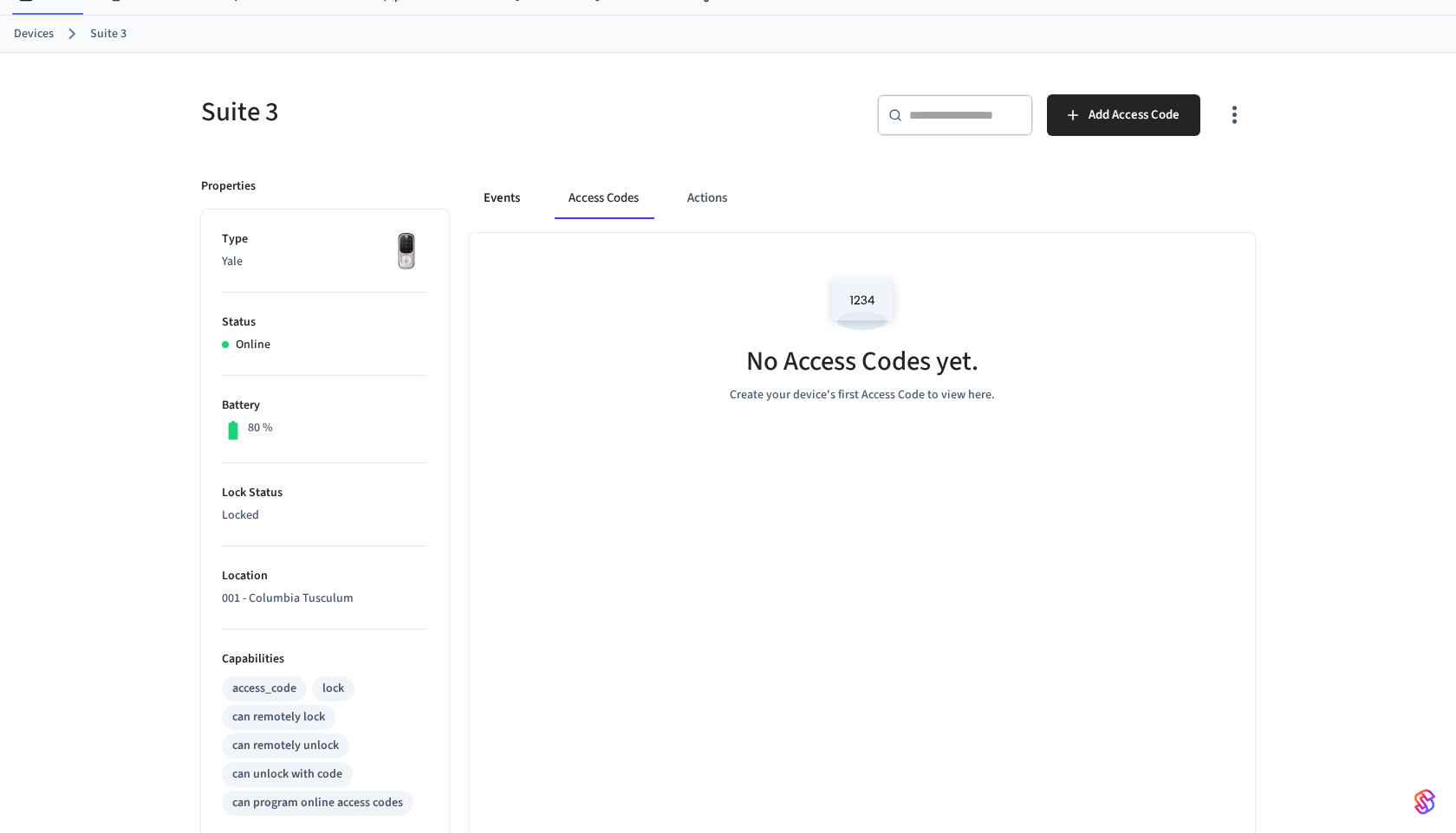
click at [513, 194] on button "Events" at bounding box center [502, 198] width 64 height 42
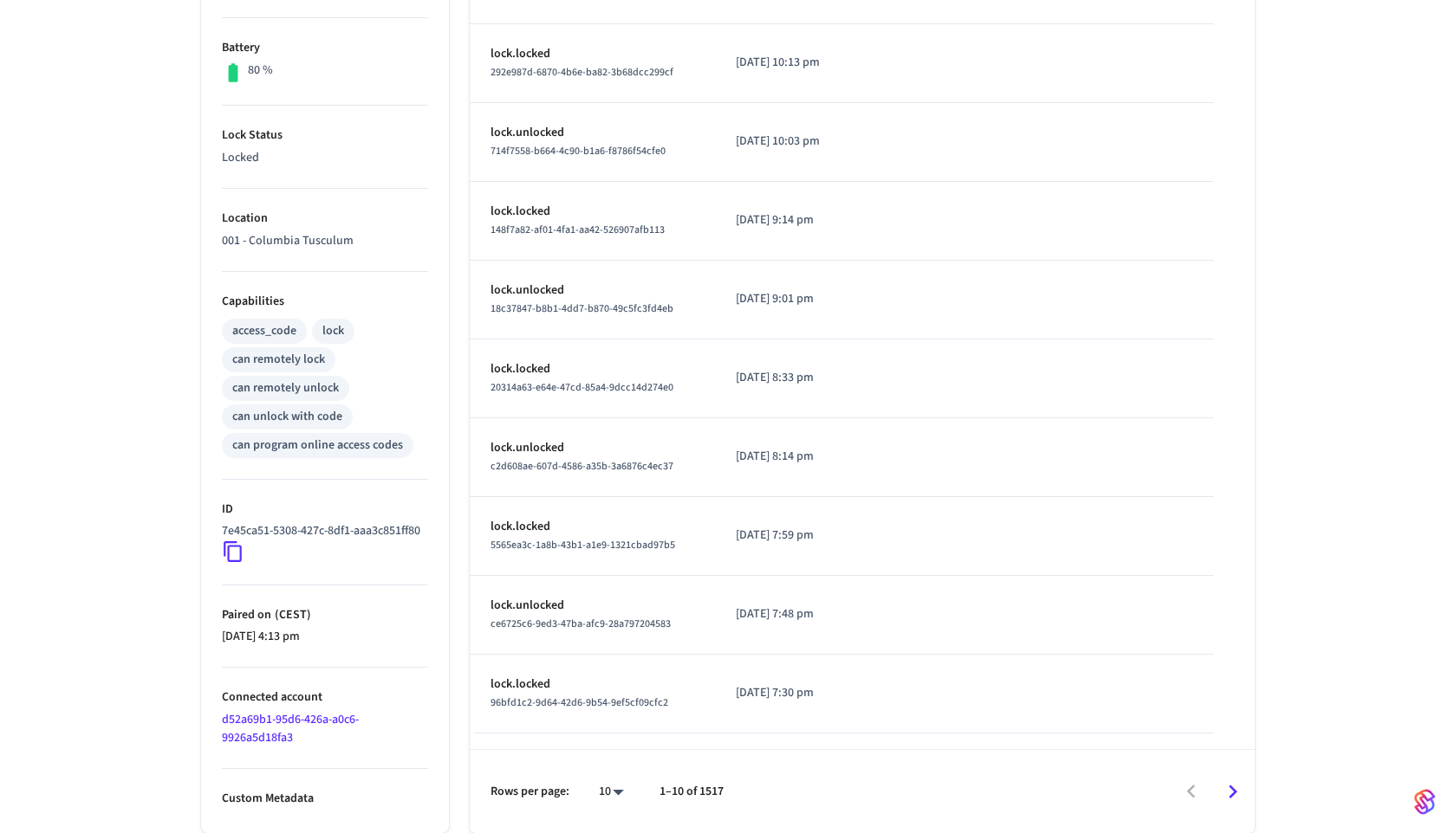
scroll to position [446, 0]
click at [350, 799] on p "Custom Metadata" at bounding box center [325, 799] width 206 height 19
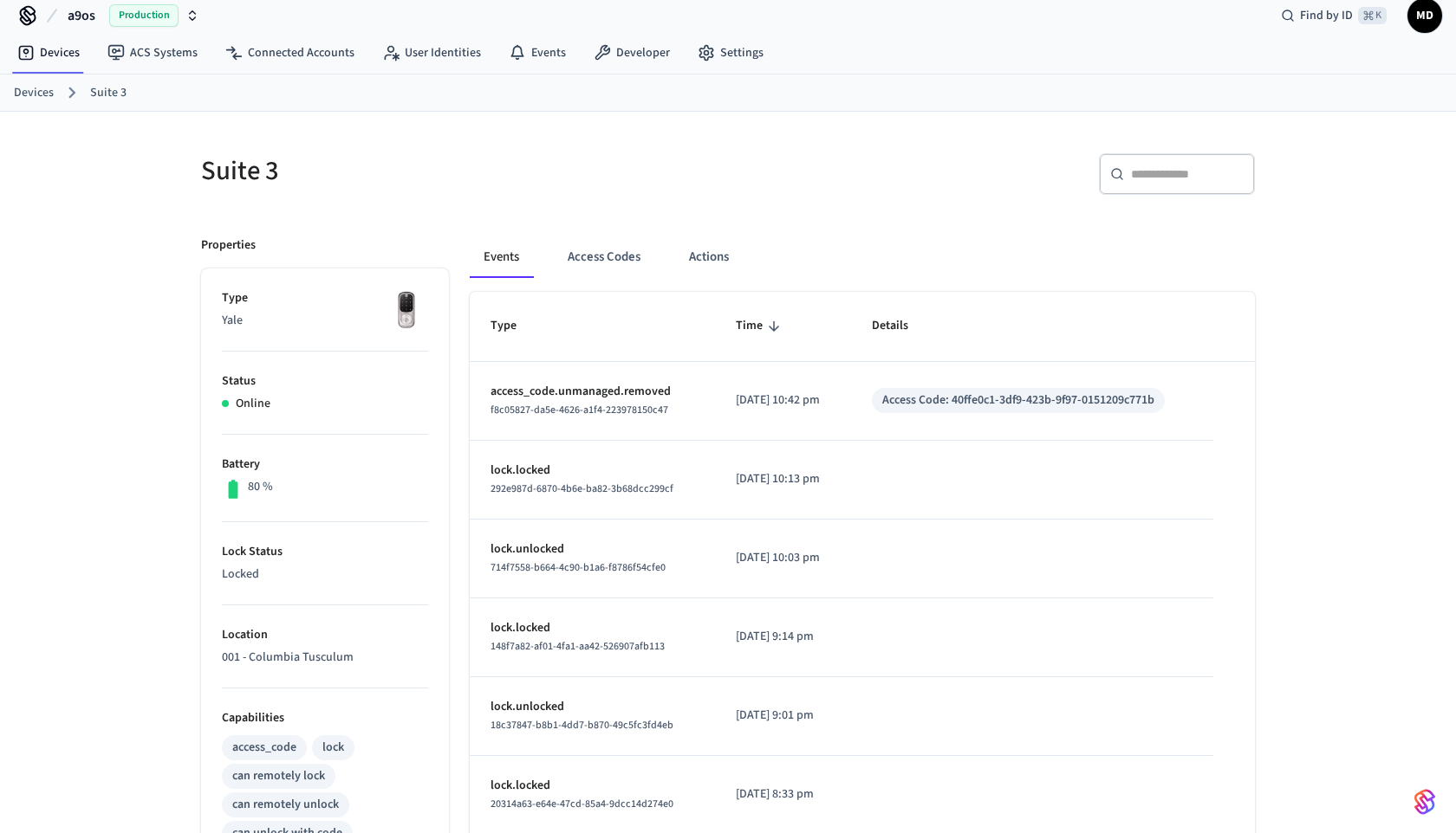
scroll to position [15, 0]
click at [48, 58] on link "Devices" at bounding box center [49, 54] width 90 height 31
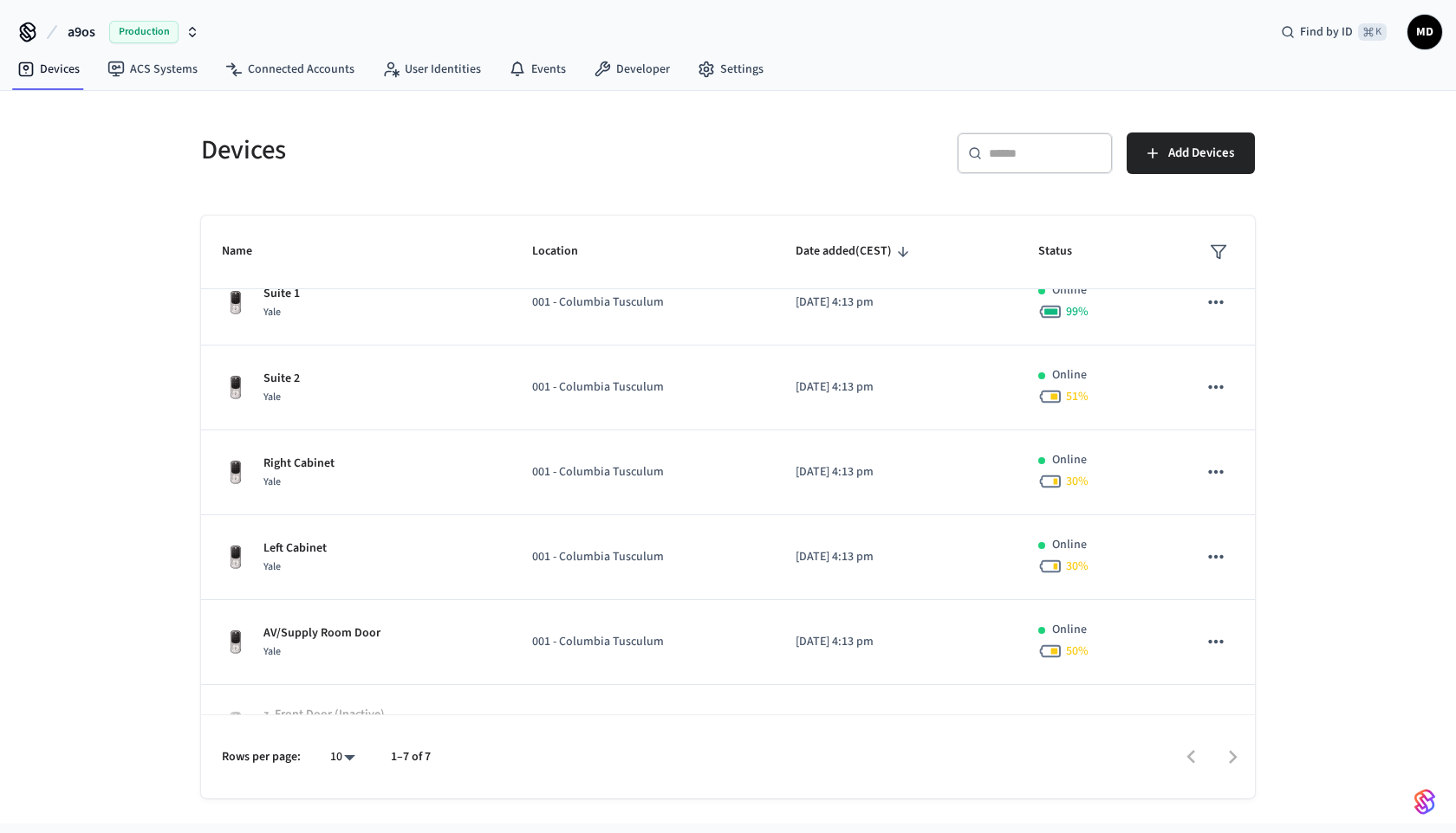
scroll to position [162, 0]
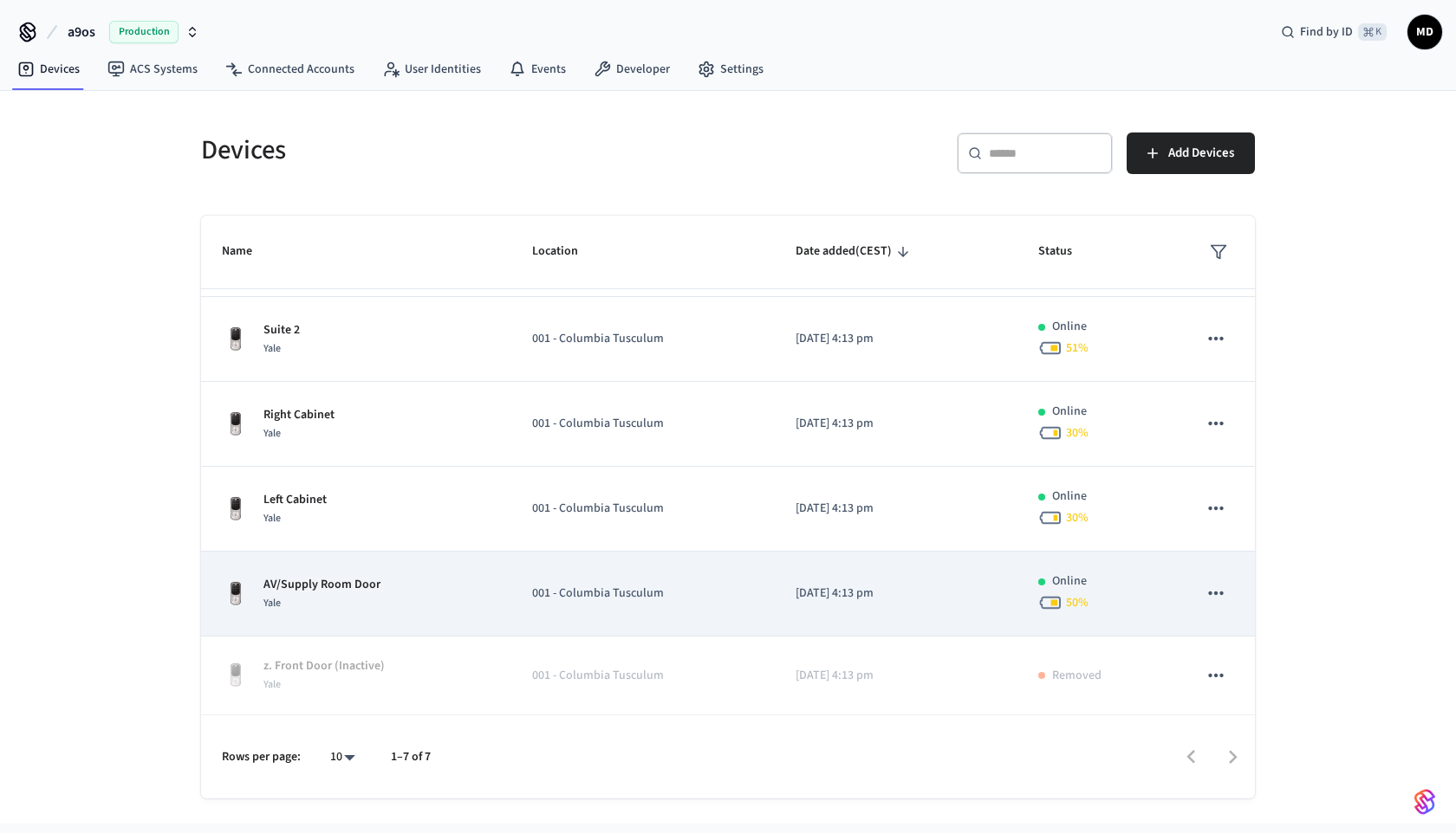
click at [546, 601] on p "001 - Columbia Tusculum" at bounding box center [643, 593] width 221 height 19
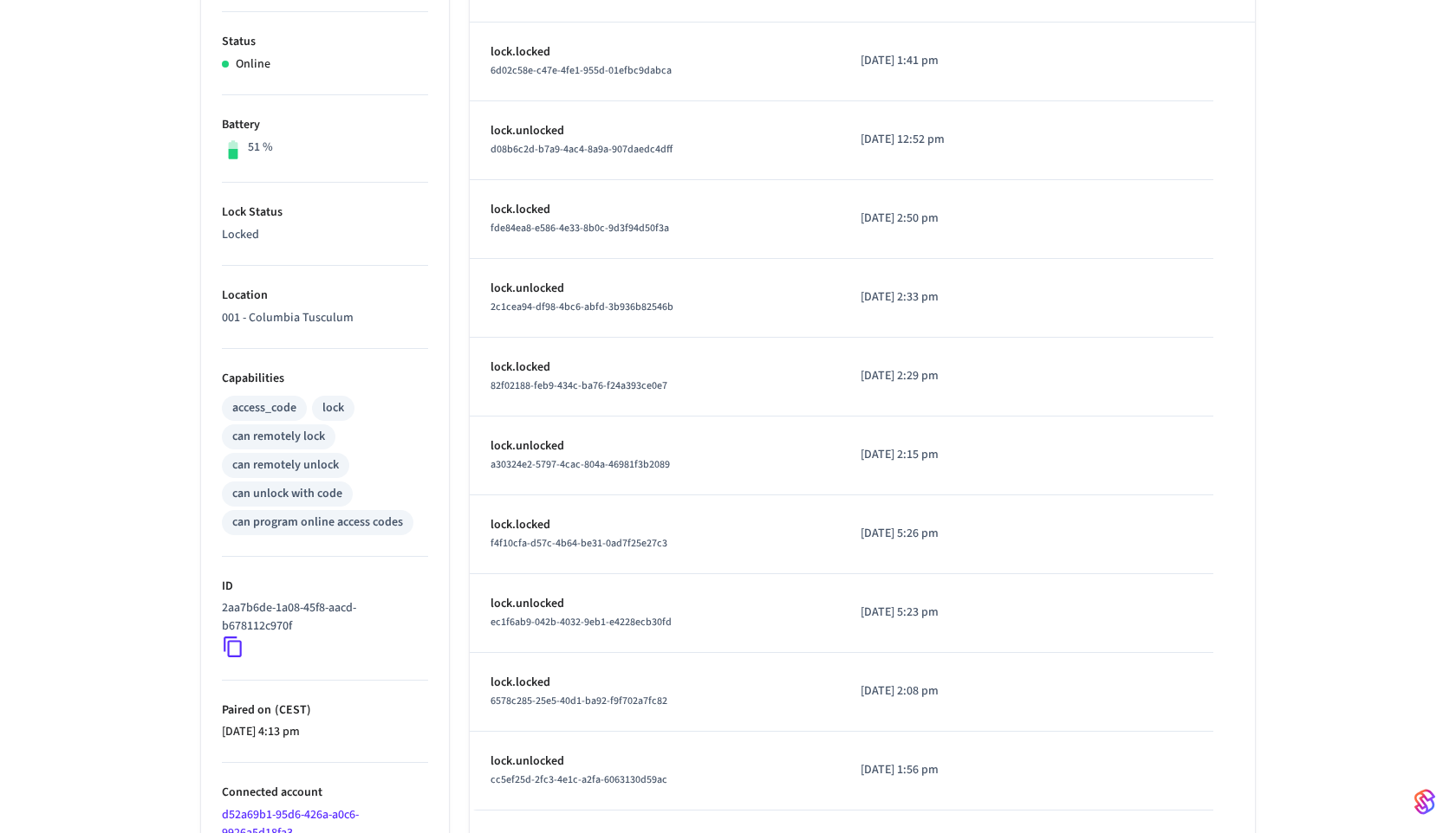
scroll to position [451, 0]
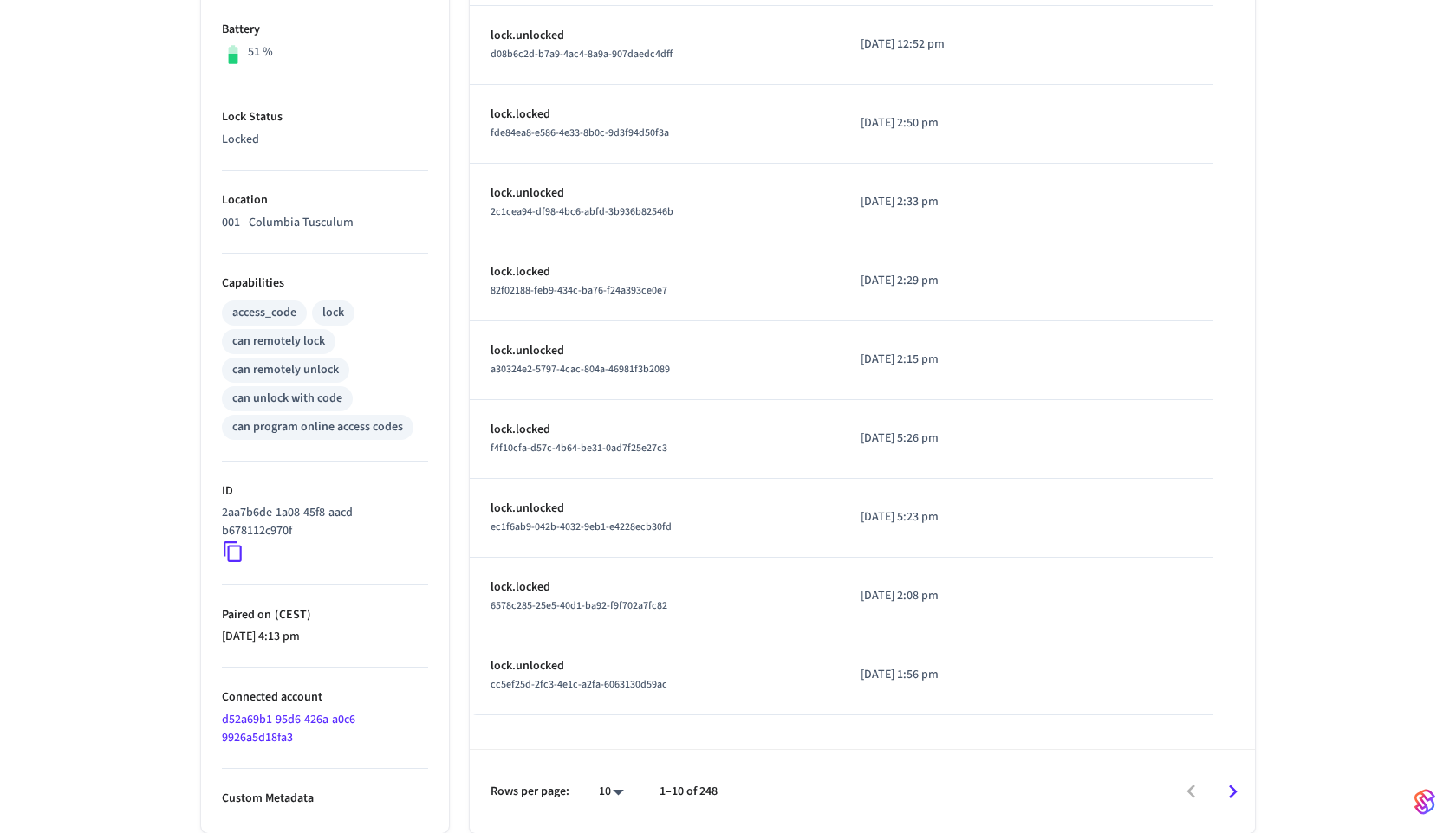
click at [230, 546] on icon at bounding box center [233, 553] width 19 height 21
click at [232, 550] on icon at bounding box center [233, 551] width 22 height 22
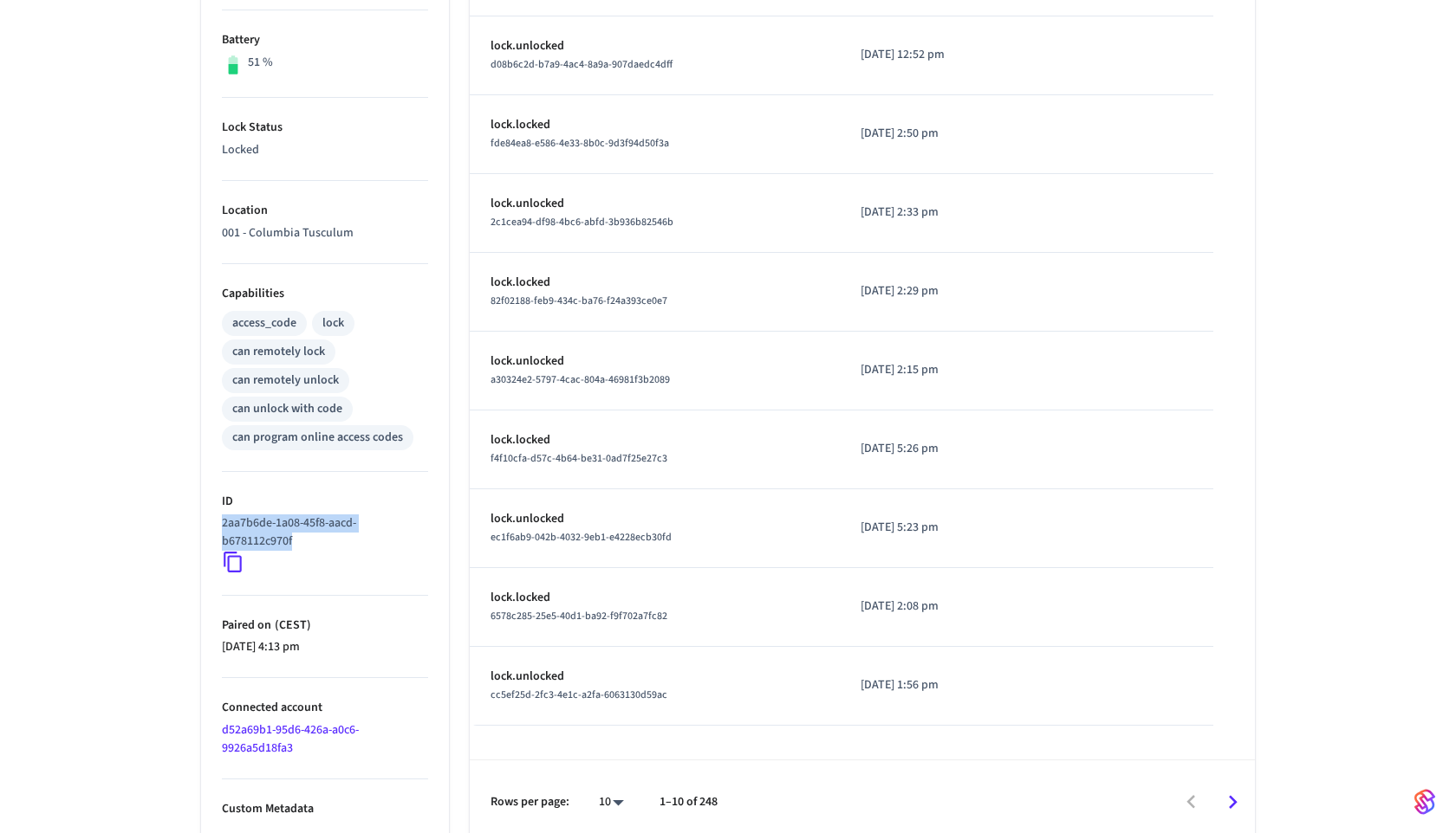
drag, startPoint x: 308, startPoint y: 540, endPoint x: 212, endPoint y: 523, distance: 97.5
click at [212, 523] on ul "Type Yale Status Online Battery 51 % Lock Status Locked Location 001 - Columbia…" at bounding box center [325, 344] width 248 height 1000
copy p "2aa7b6de-1a08-45f8-aacd-b678112c970f"
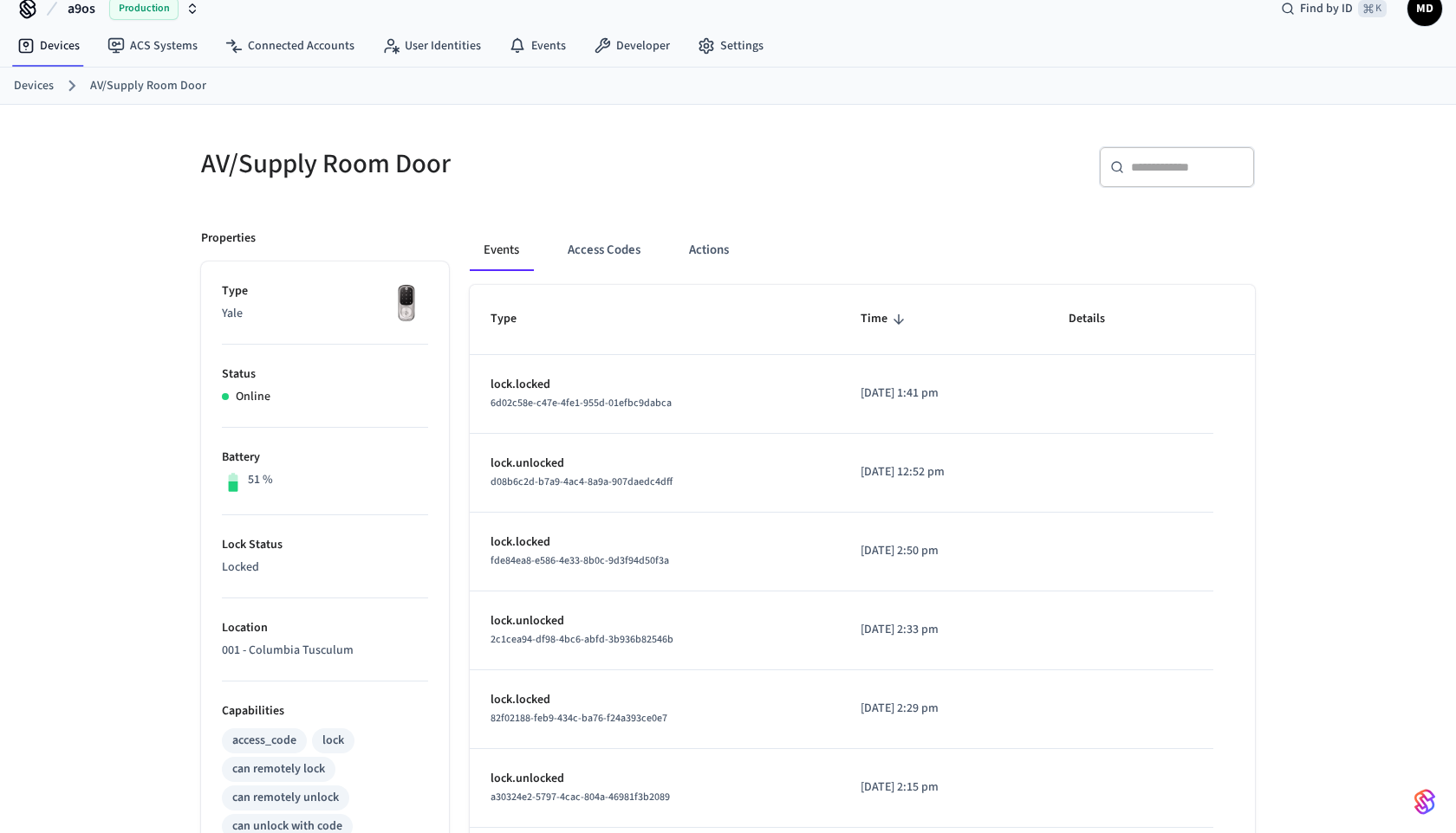
scroll to position [0, 0]
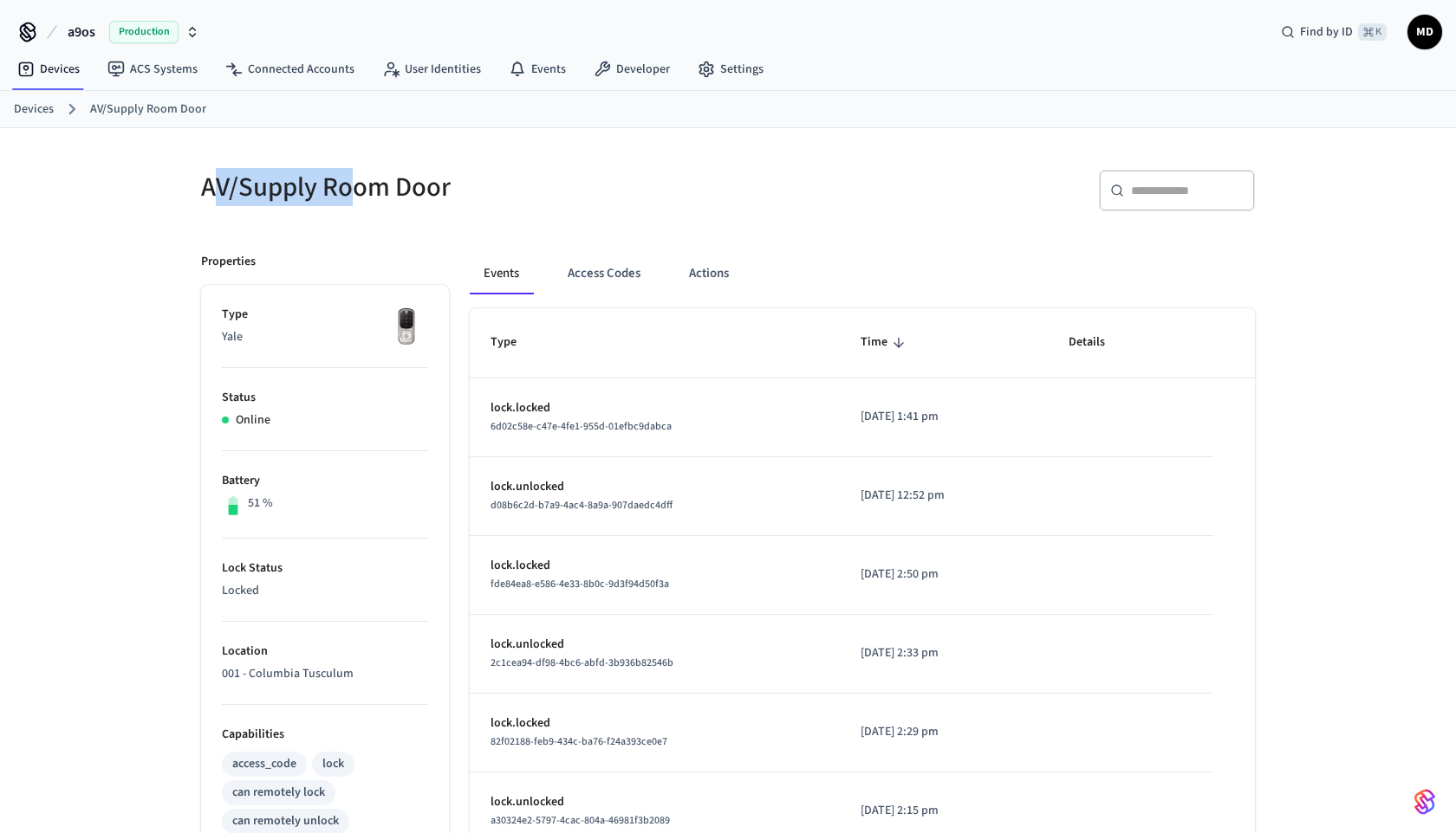
drag, startPoint x: 213, startPoint y: 195, endPoint x: 358, endPoint y: 201, distance: 145.1
click at [358, 201] on h5 "AV/Supply Room Door" at bounding box center [459, 187] width 517 height 35
click at [629, 67] on link "Developer" at bounding box center [632, 69] width 104 height 31
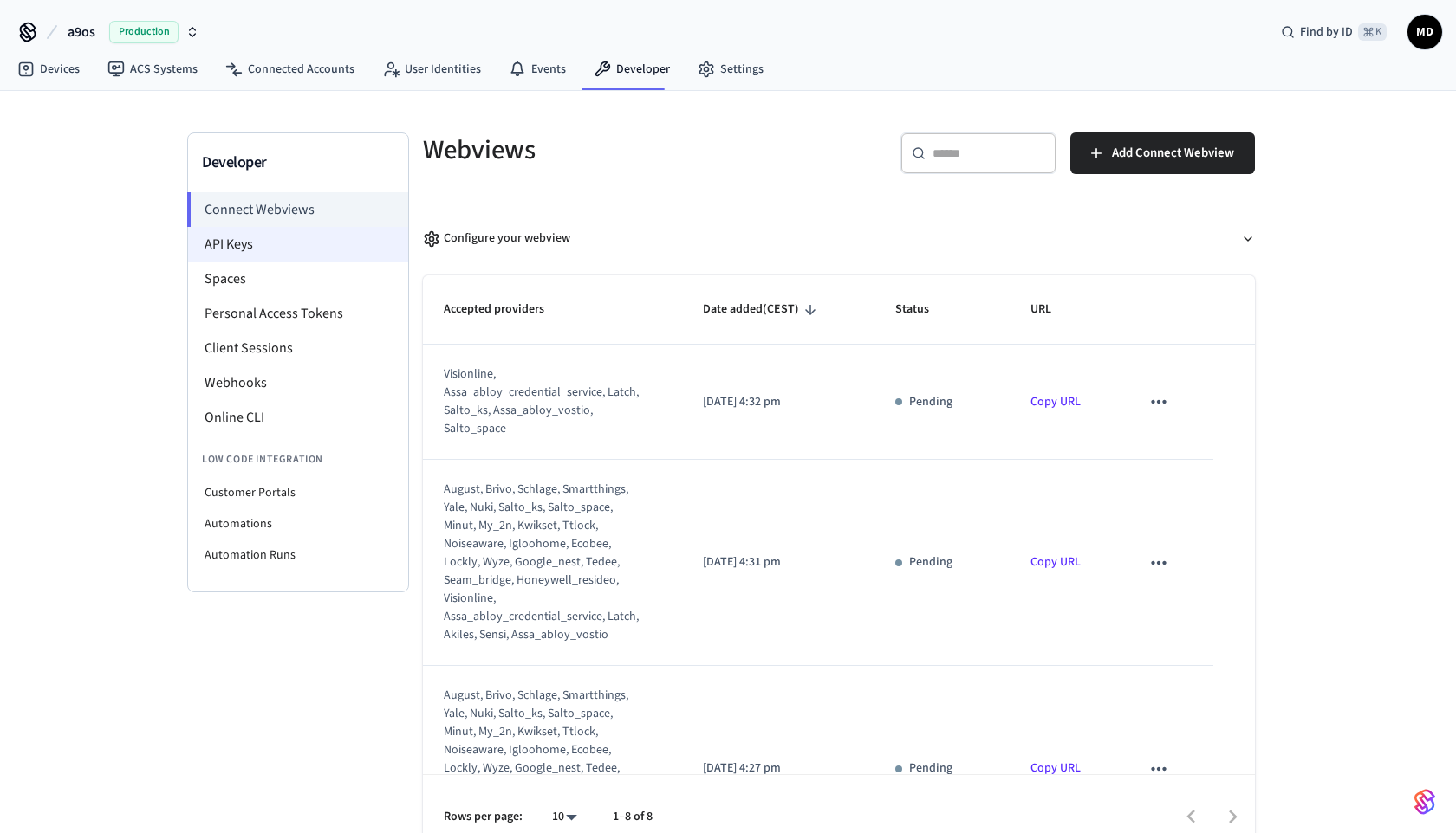
click at [297, 256] on li "API Keys" at bounding box center [298, 244] width 220 height 34
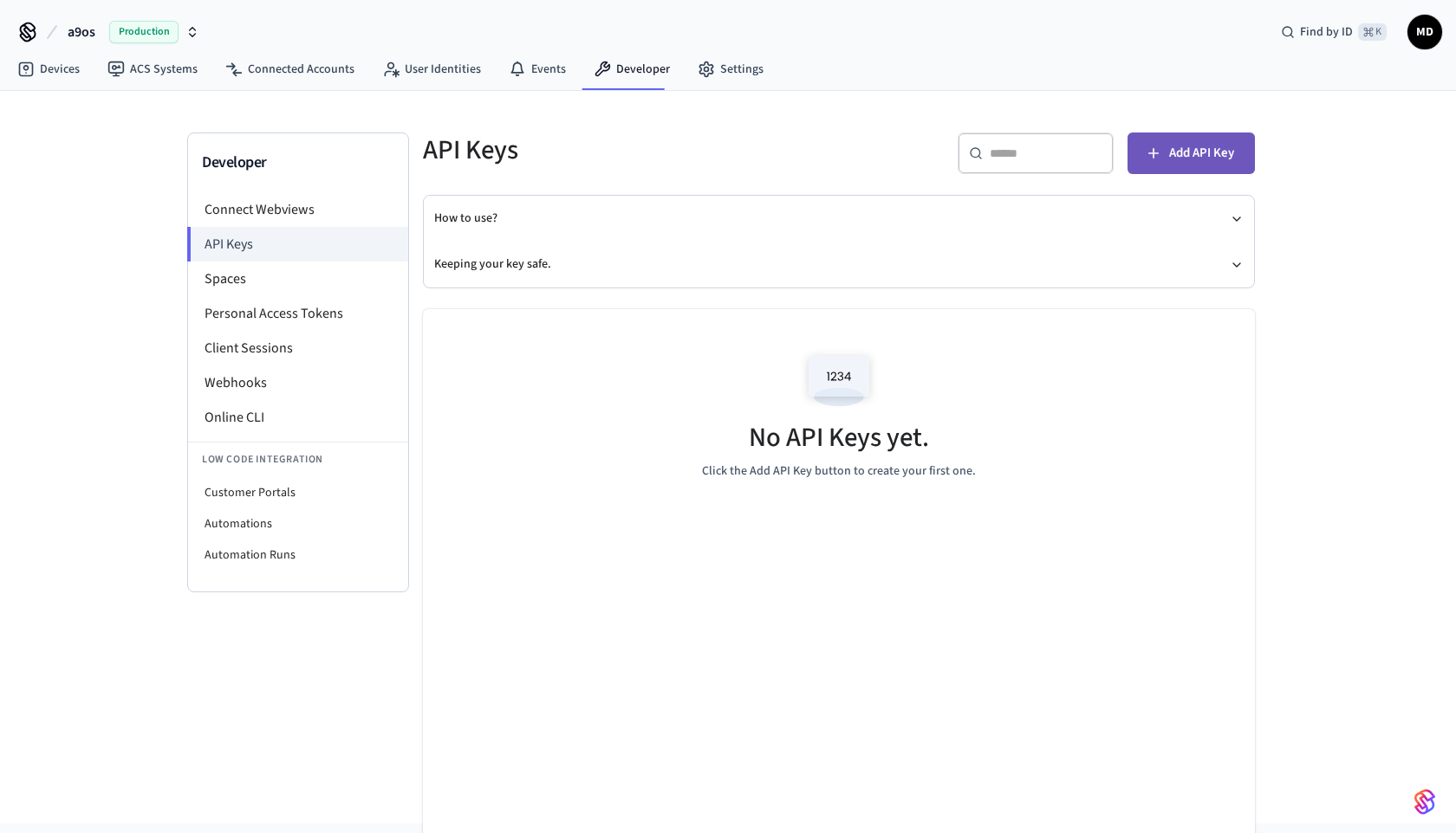
click at [1201, 168] on button "Add API Key" at bounding box center [1192, 153] width 127 height 42
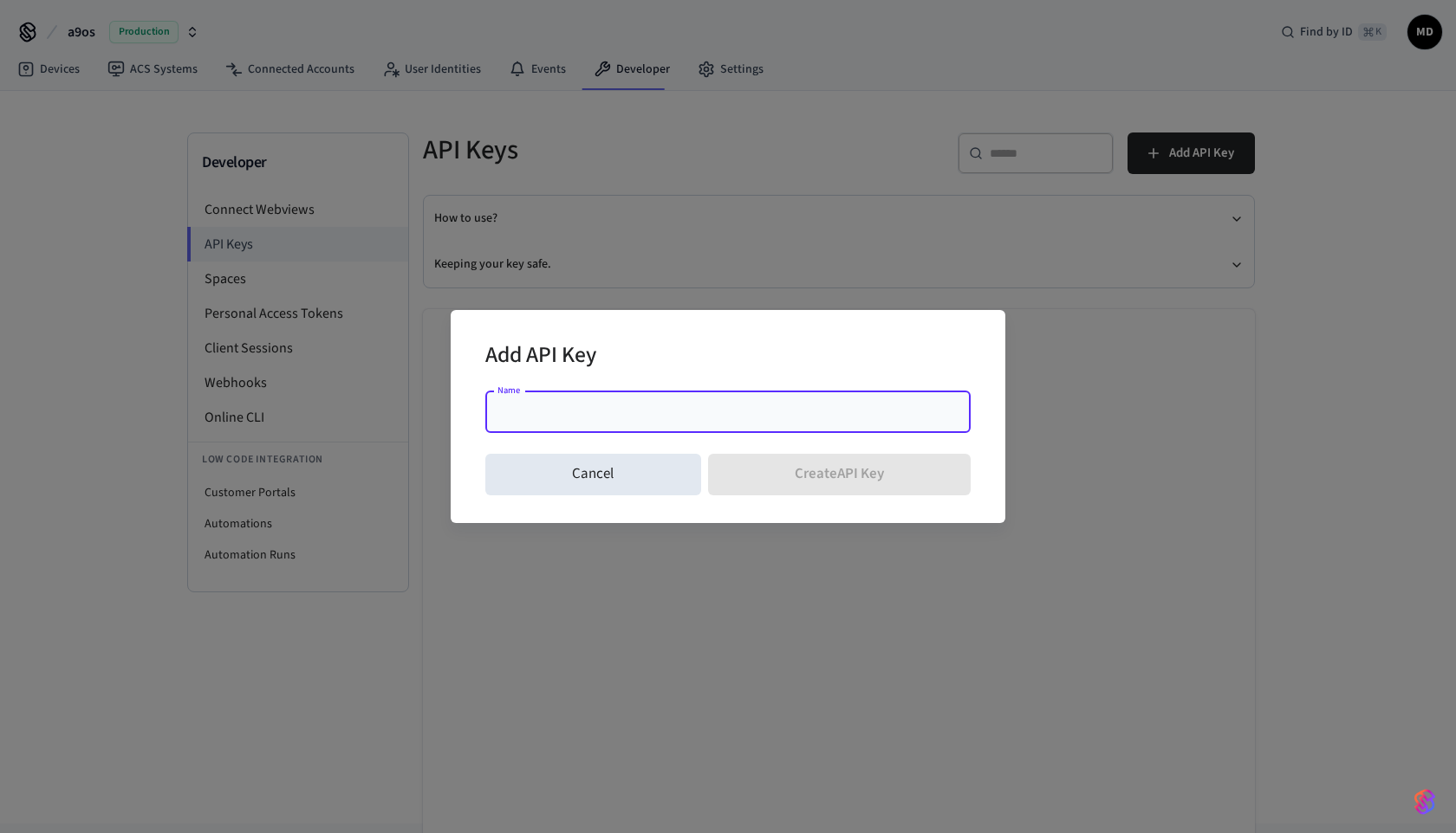
click at [873, 359] on div "Add API Key" at bounding box center [728, 357] width 486 height 53
click at [827, 409] on input "Name" at bounding box center [727, 413] width 464 height 18
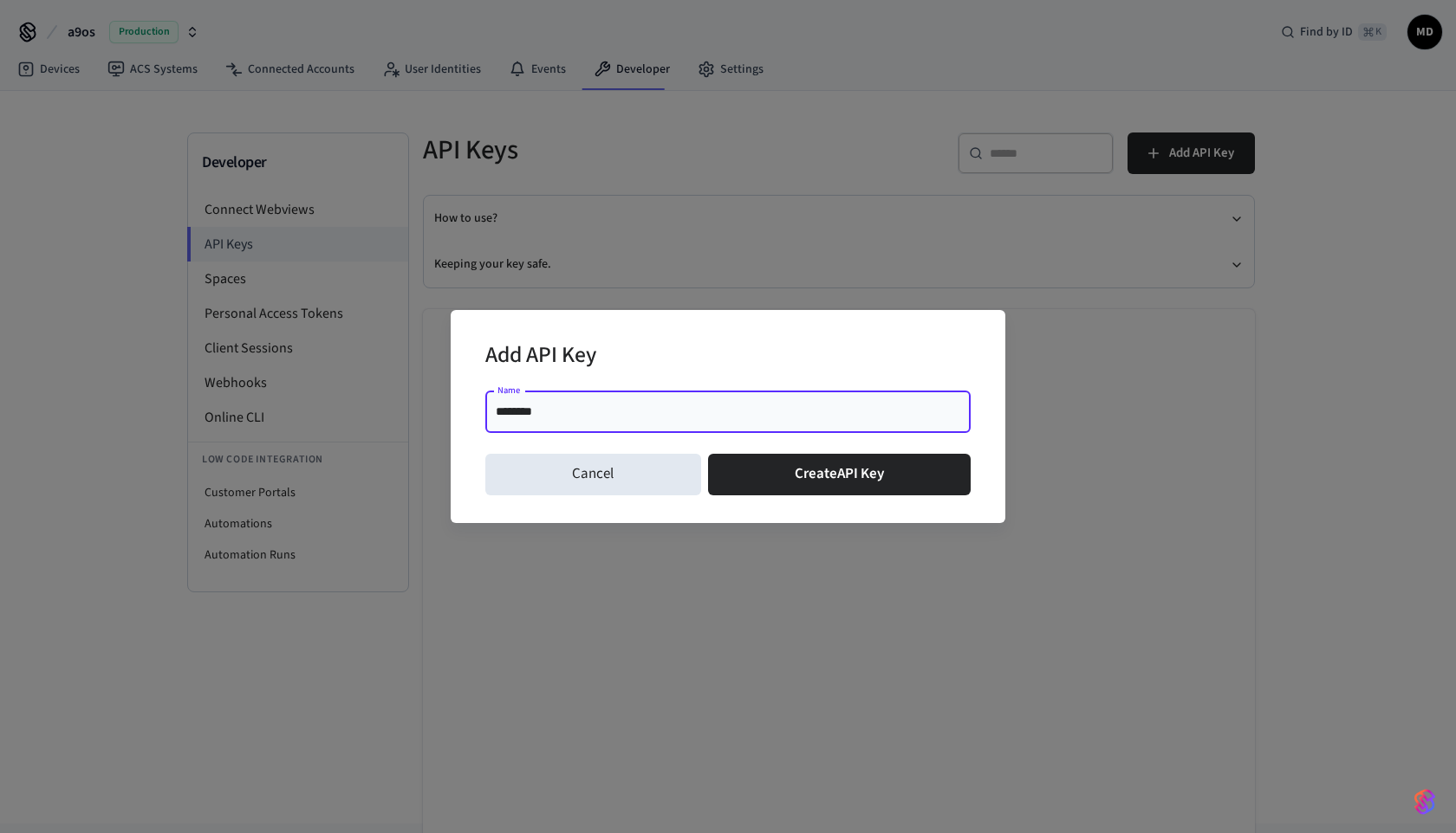
type input "********"
click at [756, 355] on div "Add API Key" at bounding box center [728, 357] width 486 height 53
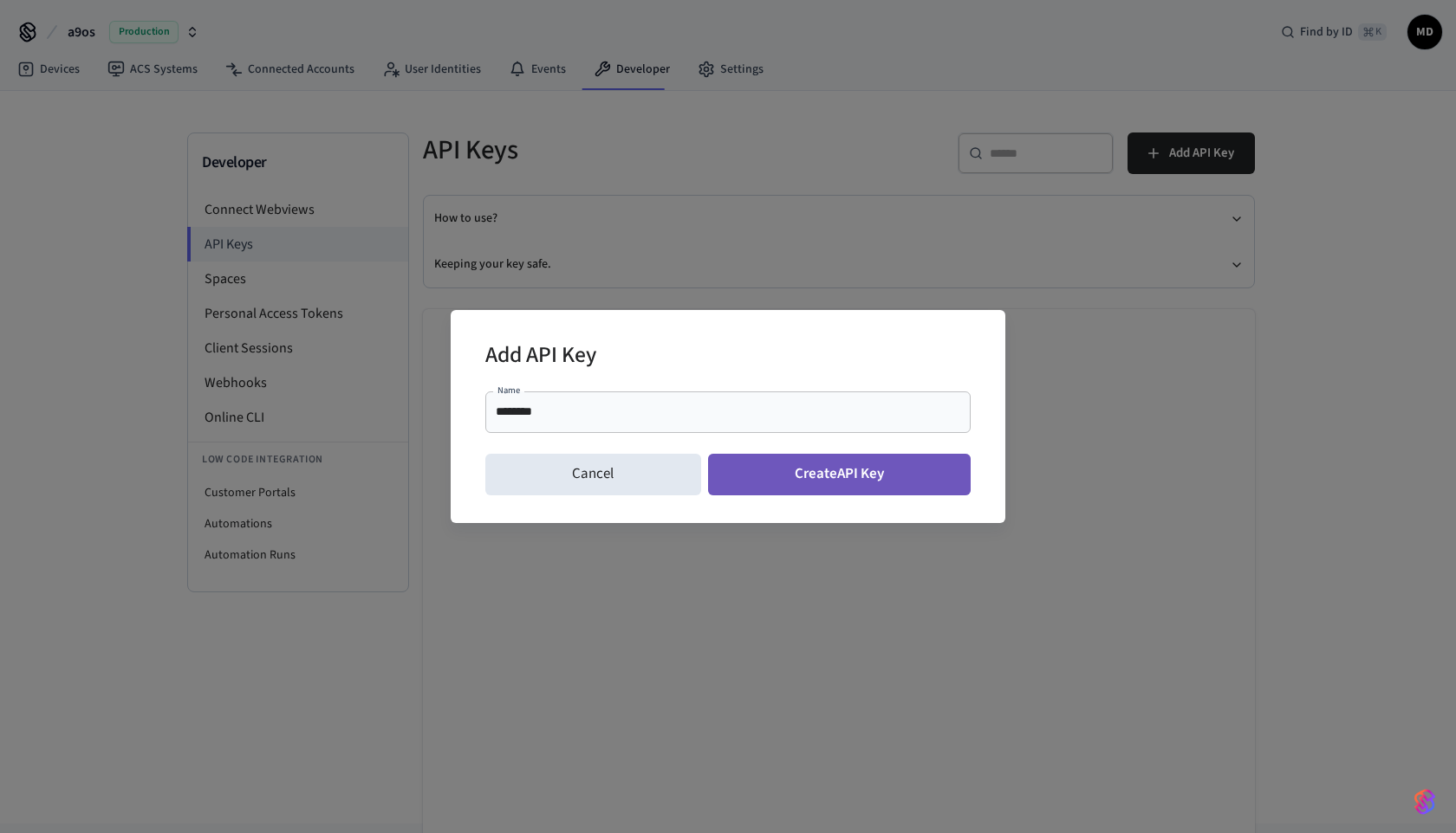
click at [778, 478] on button "Create API Key" at bounding box center [839, 474] width 264 height 42
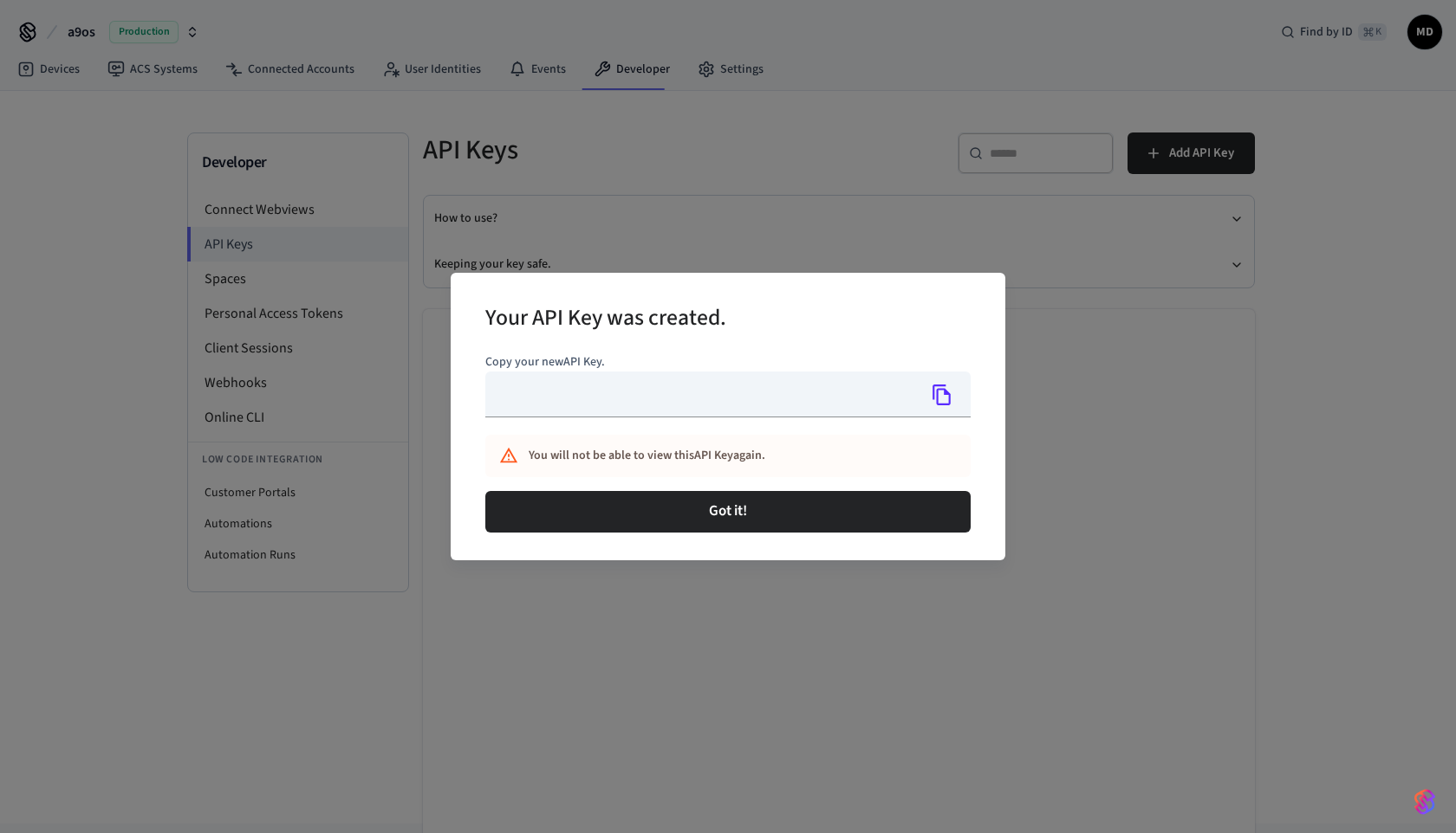
type input "**********"
click at [938, 396] on icon "Copy" at bounding box center [941, 394] width 22 height 22
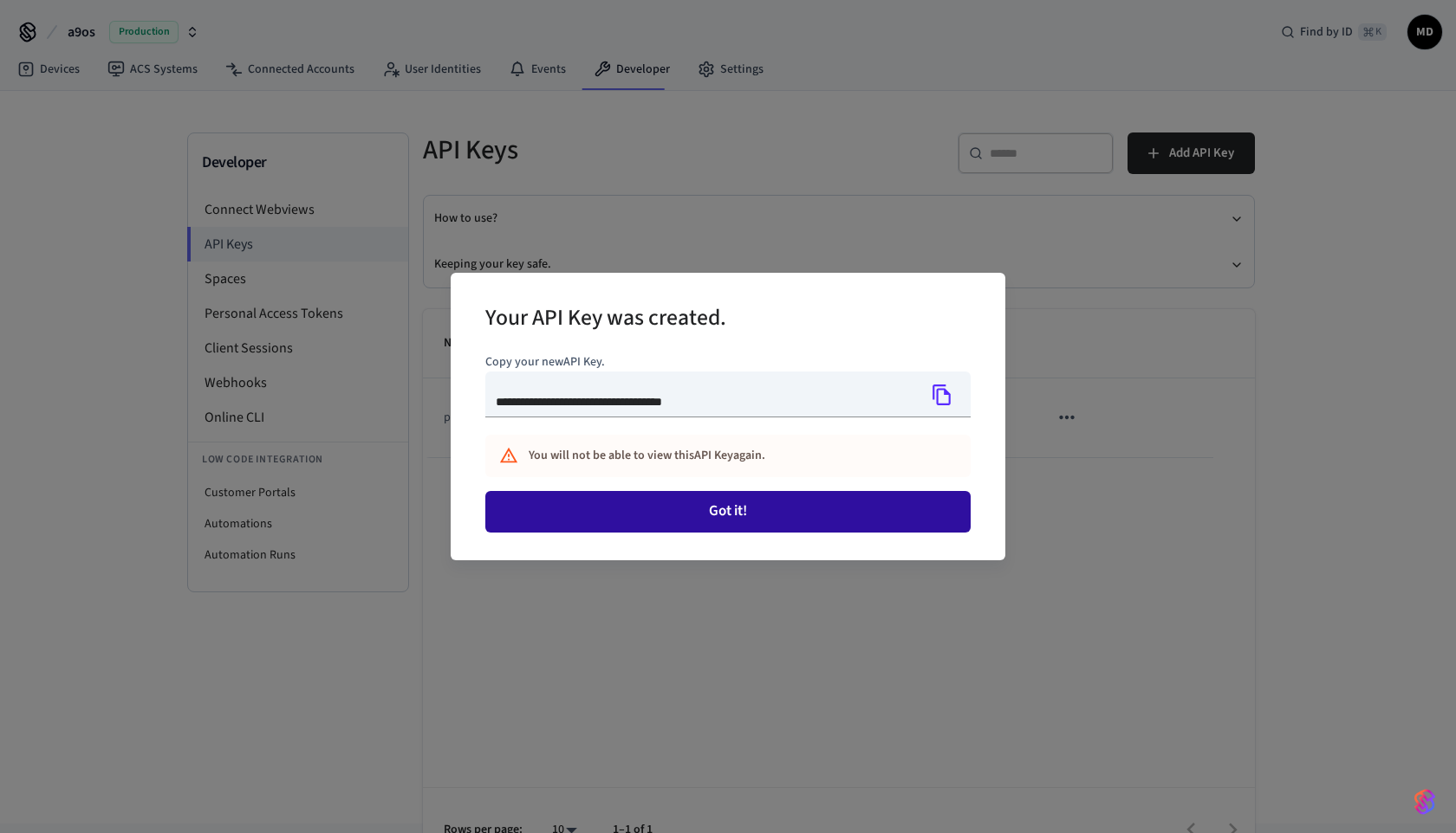
click at [851, 505] on button "Got it!" at bounding box center [728, 511] width 486 height 42
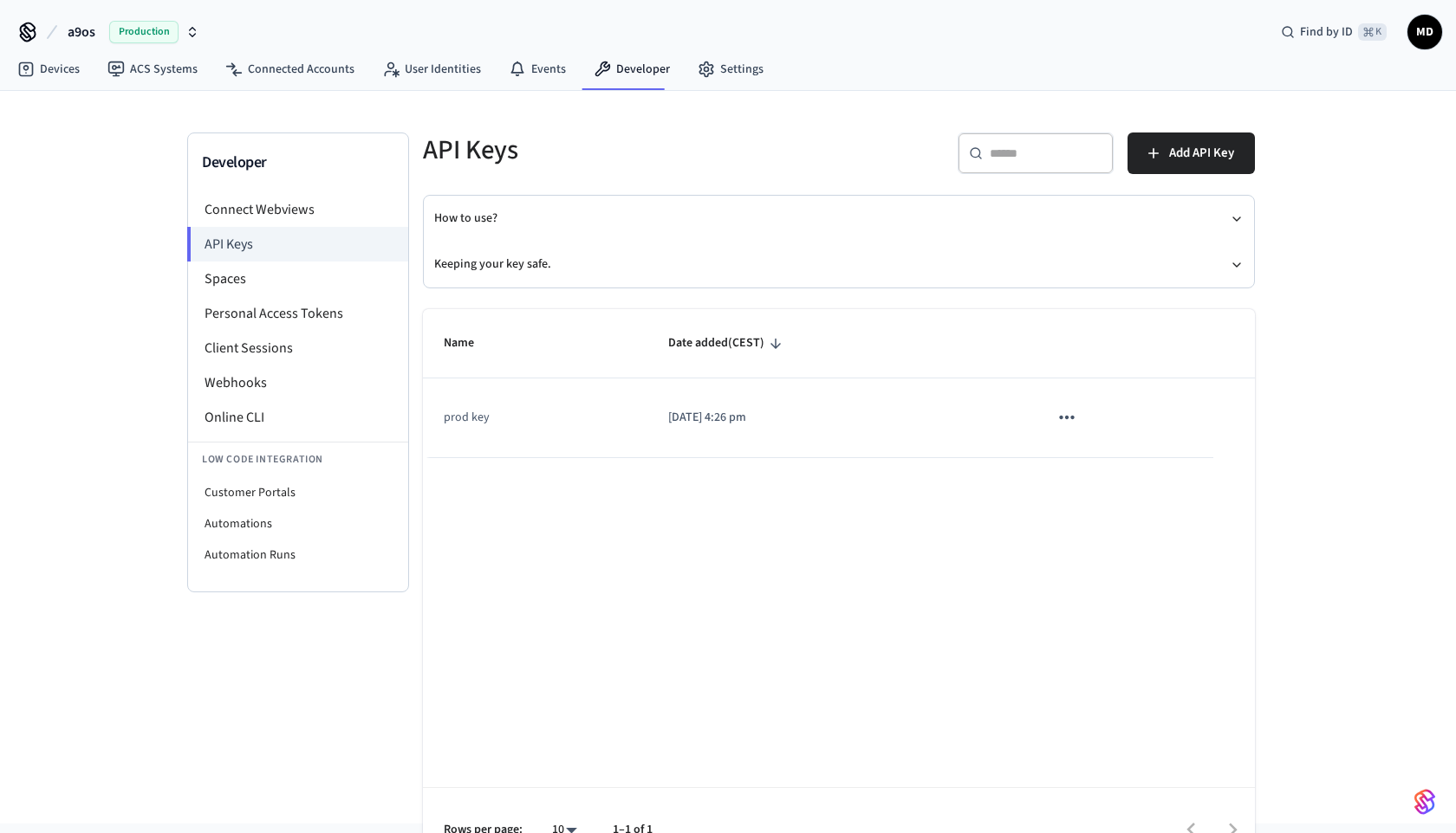
click at [1058, 416] on icon "sticky table" at bounding box center [1066, 416] width 22 height 22
click at [933, 463] on div at bounding box center [728, 416] width 1456 height 833
click at [333, 311] on li "Personal Access Tokens" at bounding box center [298, 313] width 220 height 34
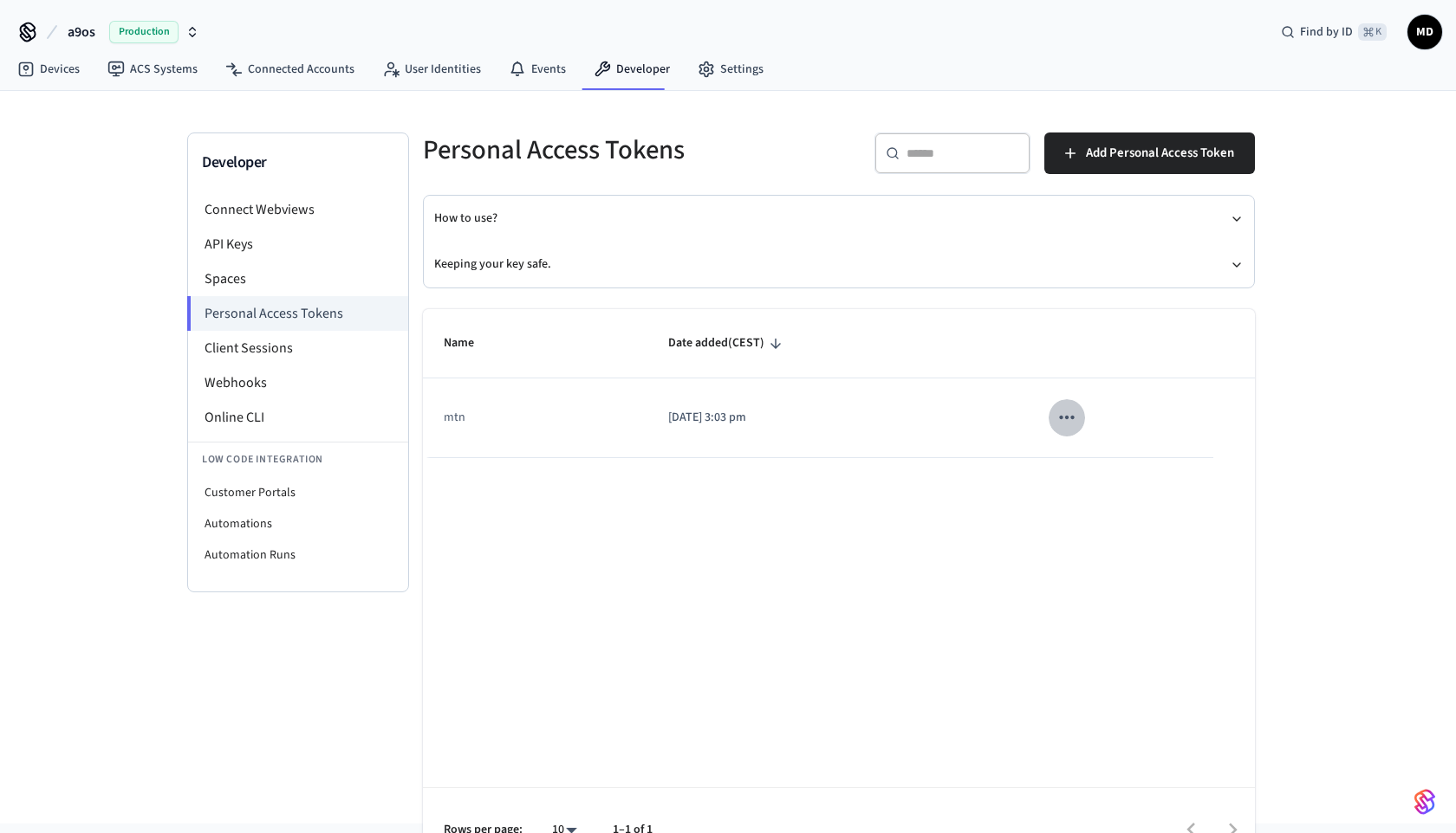
click at [1074, 413] on icon "sticky table" at bounding box center [1066, 416] width 22 height 22
click at [1076, 344] on div at bounding box center [728, 416] width 1456 height 833
click at [80, 91] on div "Developer Connect Webviews API Keys Spaces Personal Access Tokens Client Sessio…" at bounding box center [728, 457] width 1456 height 733
click at [68, 71] on link "Devices" at bounding box center [49, 69] width 90 height 31
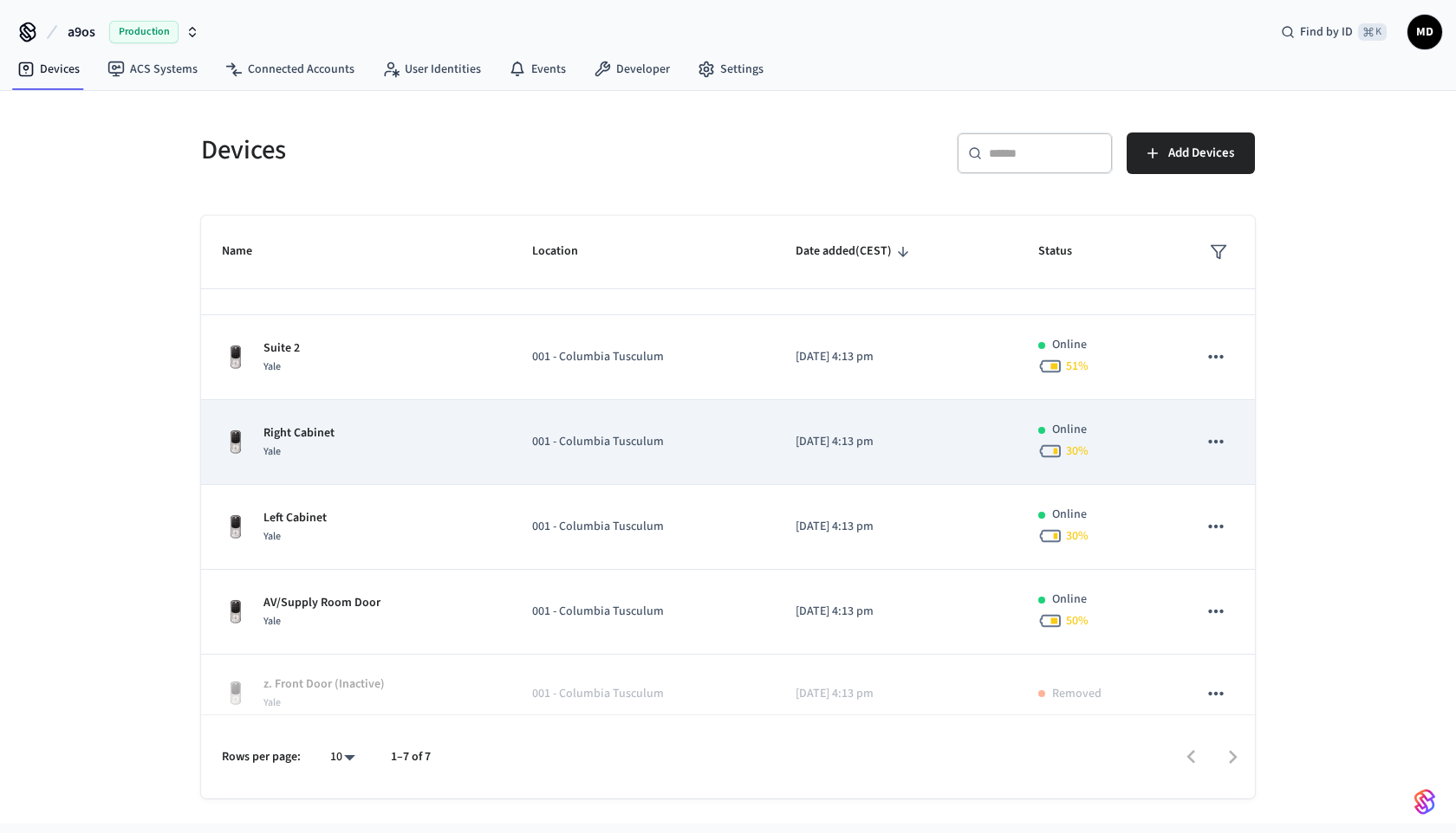
scroll to position [162, 0]
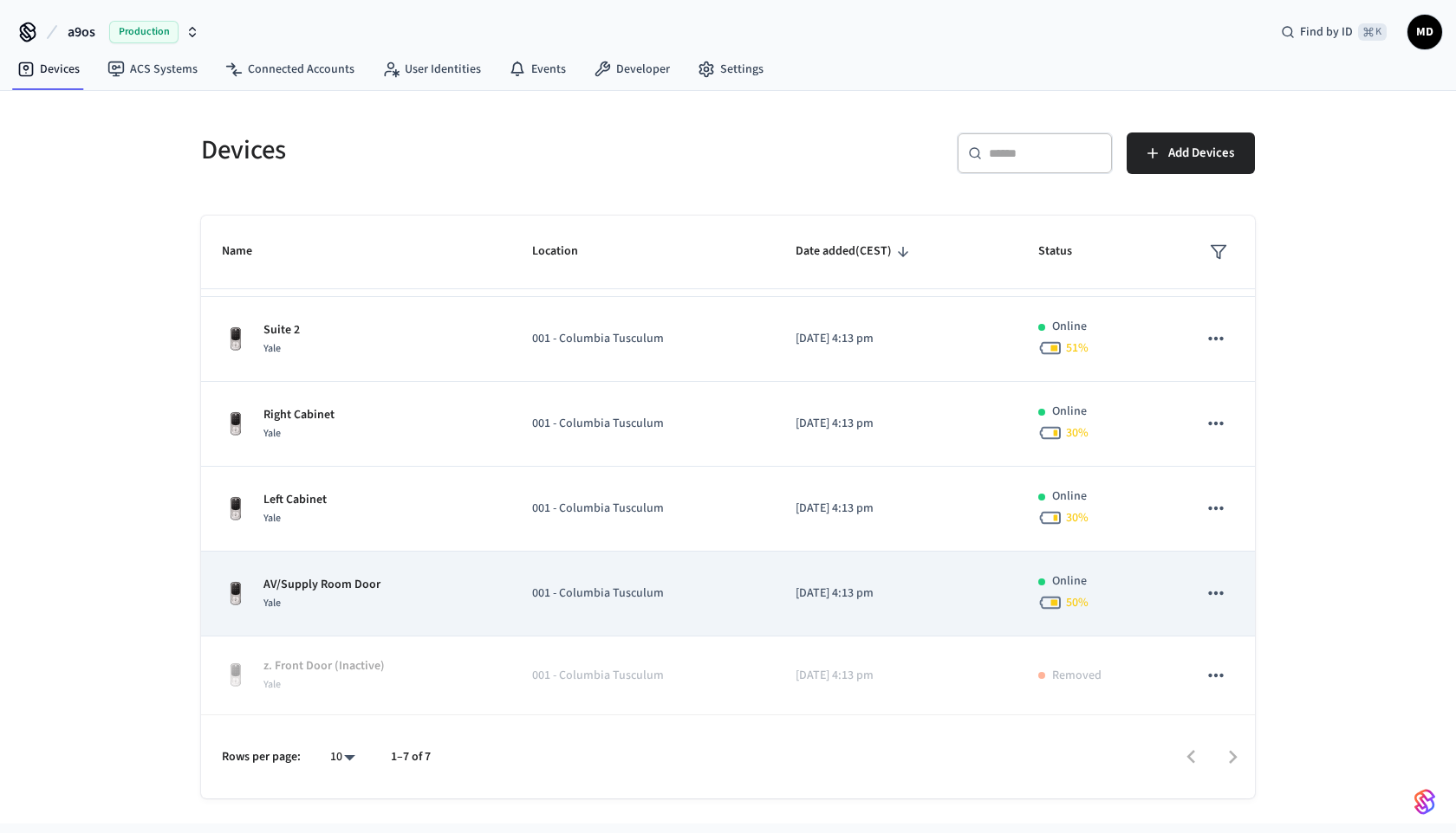
click at [548, 572] on td "001 - Columbia Tusculum" at bounding box center [642, 594] width 263 height 85
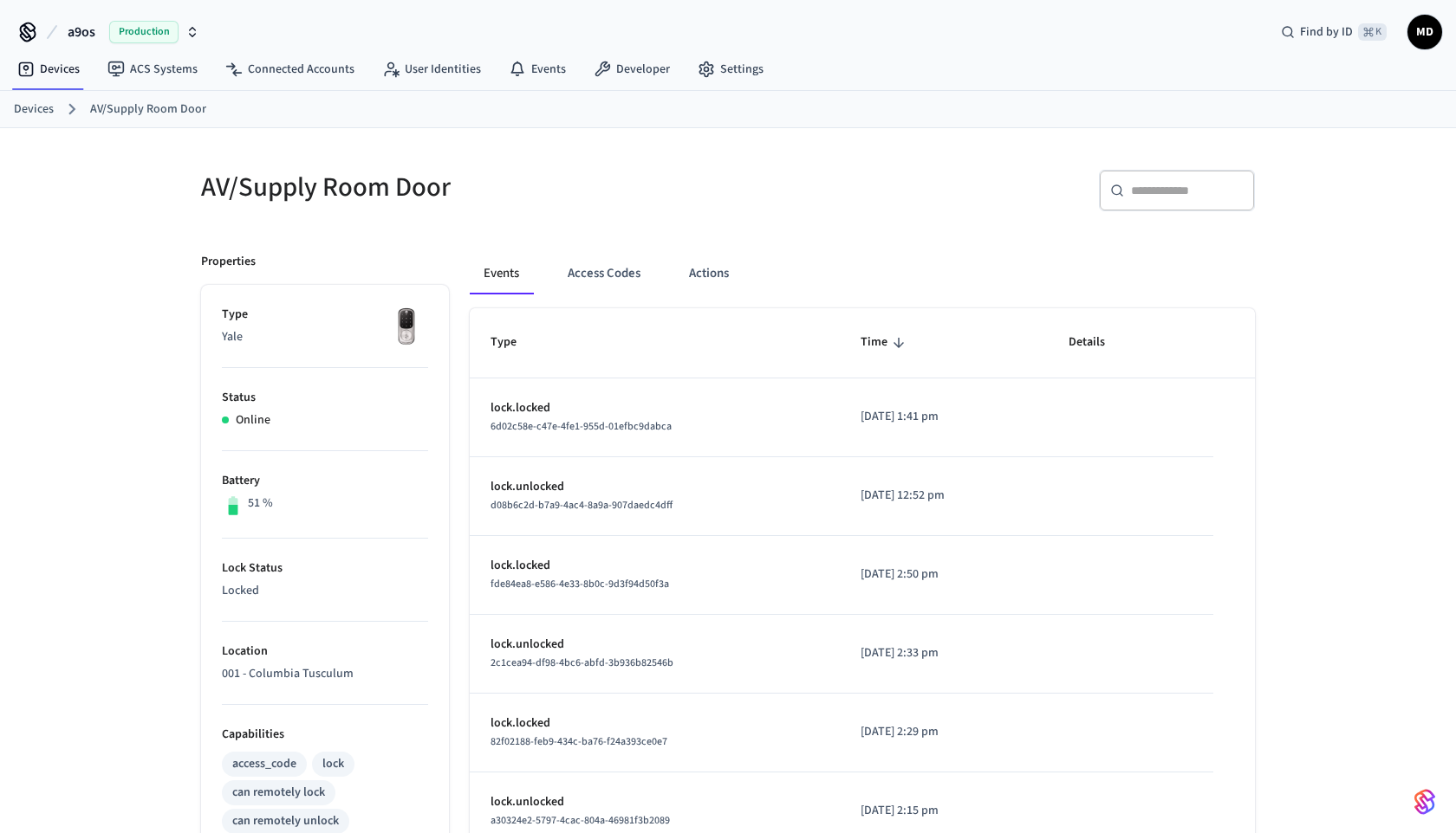
click at [485, 184] on h5 "AV/Supply Room Door" at bounding box center [459, 187] width 517 height 35
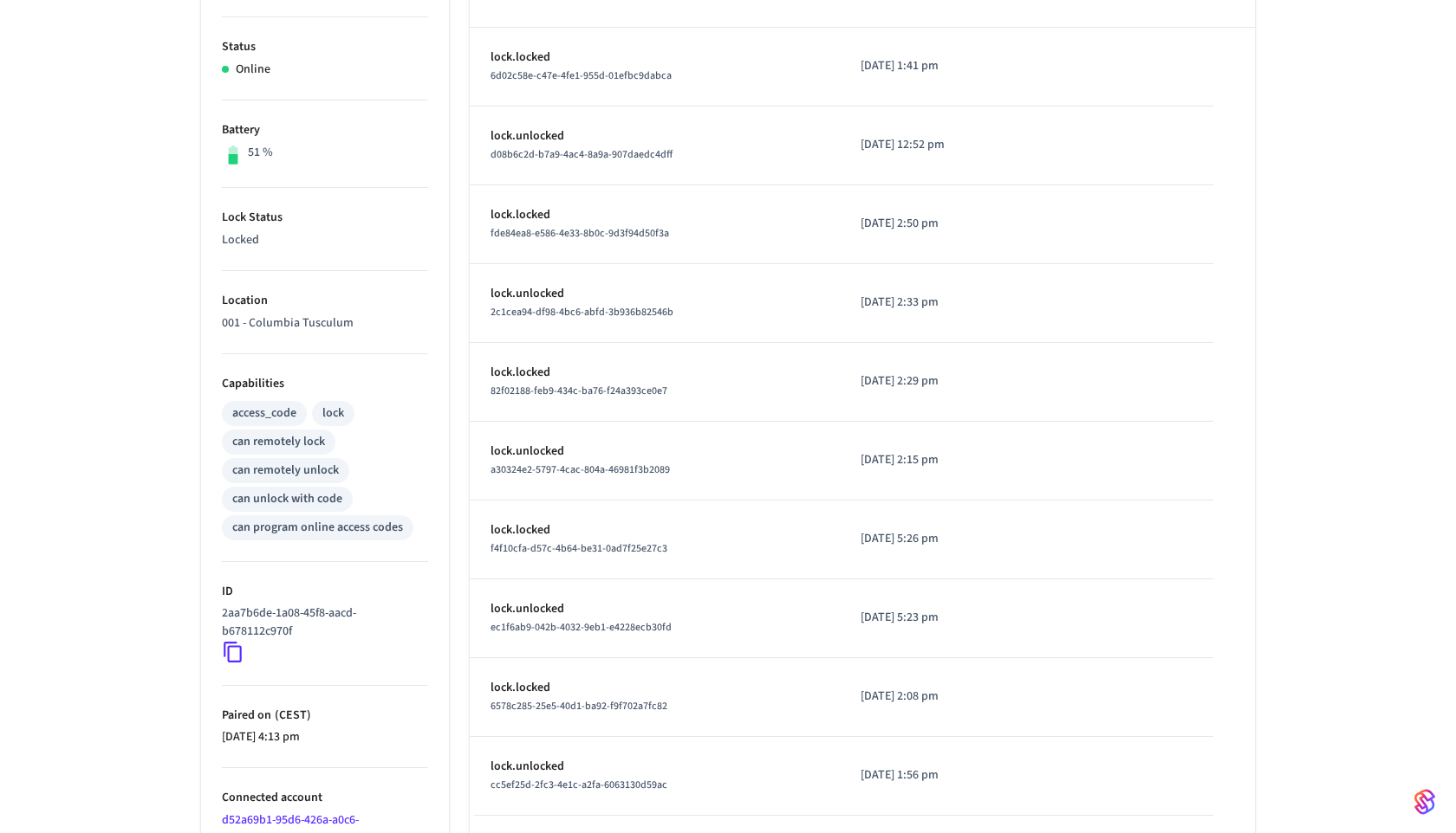
scroll to position [437, 0]
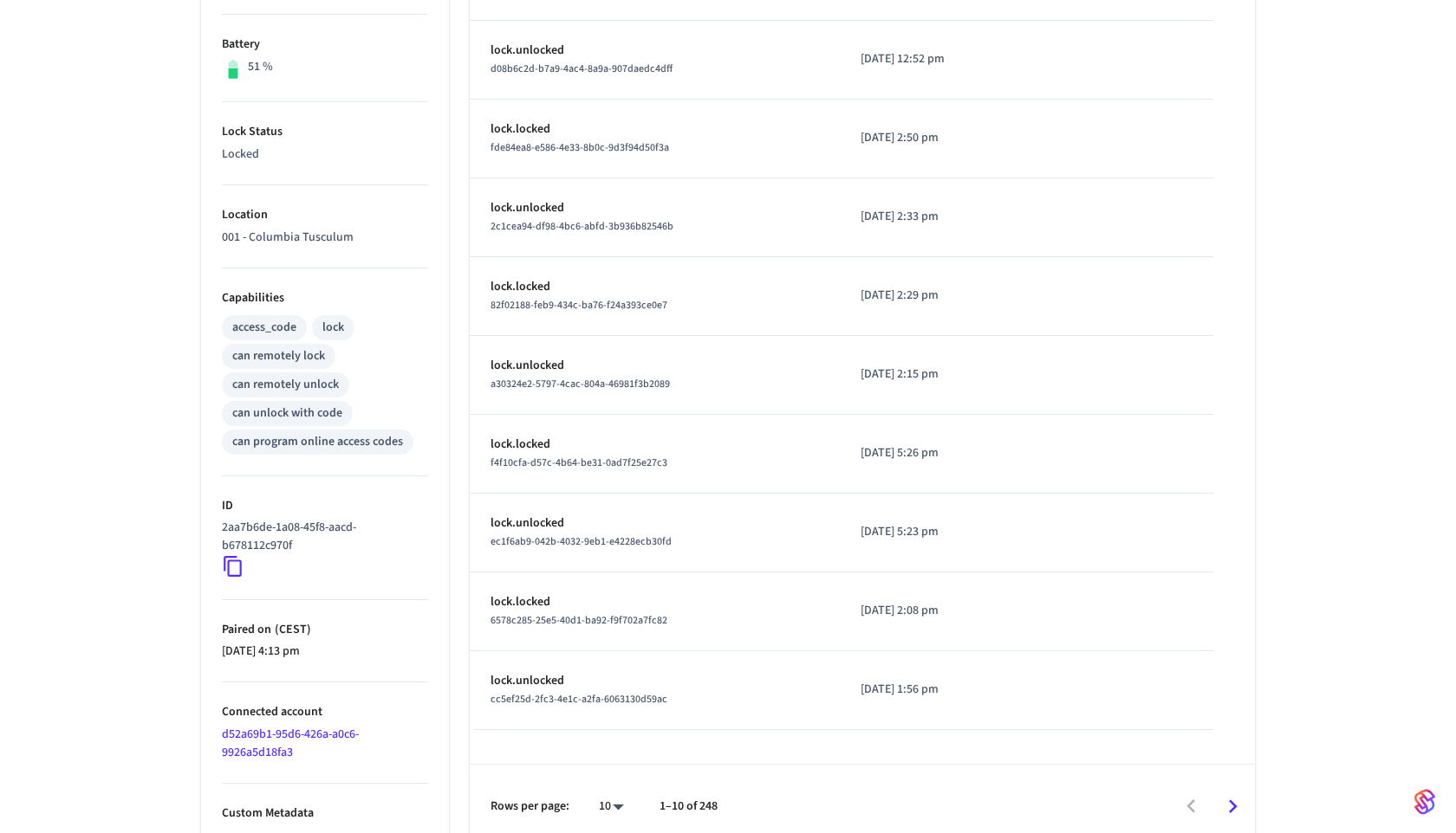
click at [240, 563] on icon at bounding box center [233, 568] width 19 height 21
click at [234, 569] on icon at bounding box center [233, 566] width 22 height 22
drag, startPoint x: 334, startPoint y: 542, endPoint x: 219, endPoint y: 530, distance: 115.6
click at [219, 530] on ul "Type Yale Status Online Battery 51 % Lock Status Locked Location 001 - Columbia…" at bounding box center [325, 348] width 248 height 1000
copy p "2aa7b6de-1a08-45f8-aacd-b678112c970f"
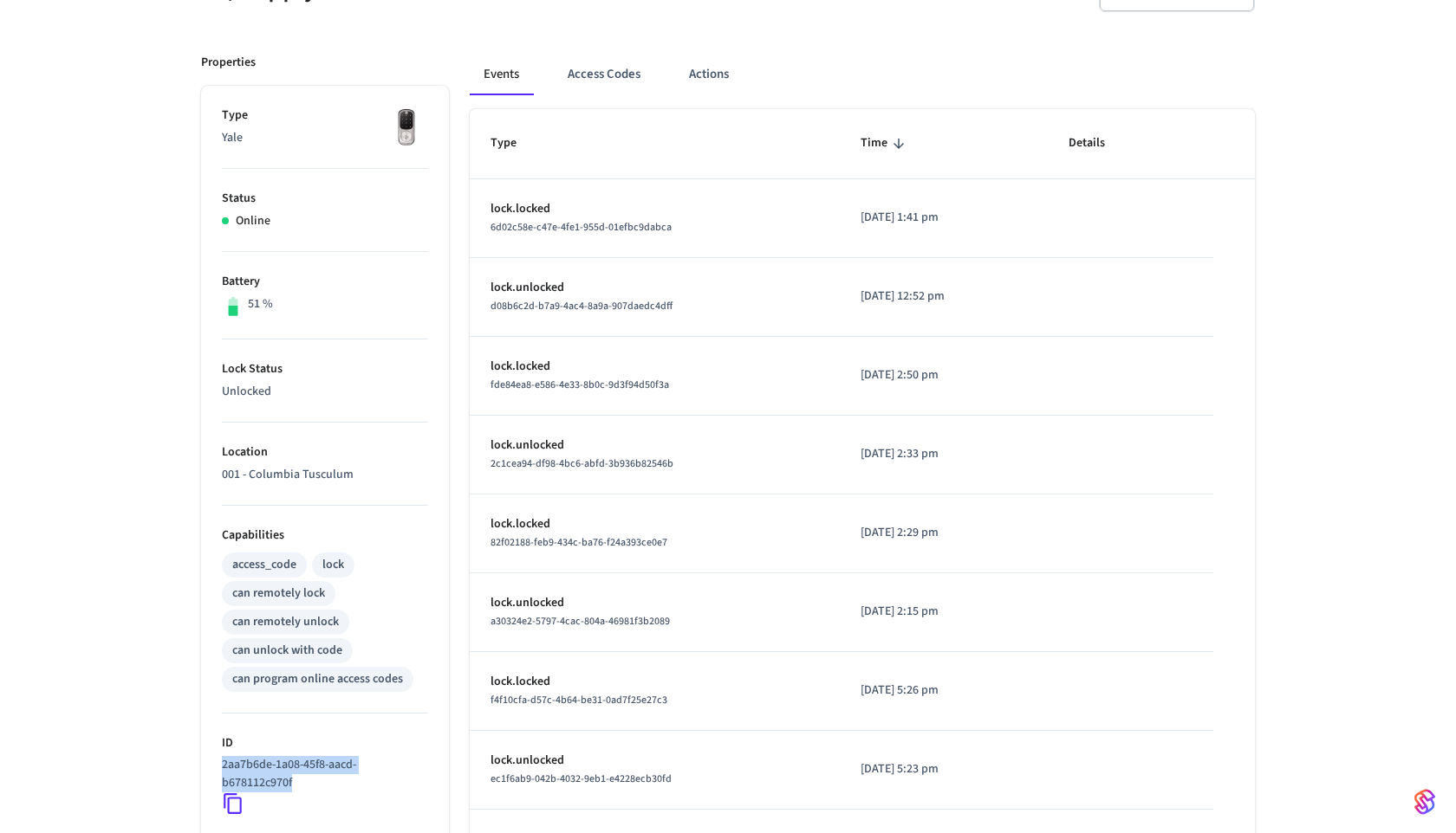
scroll to position [279, 0]
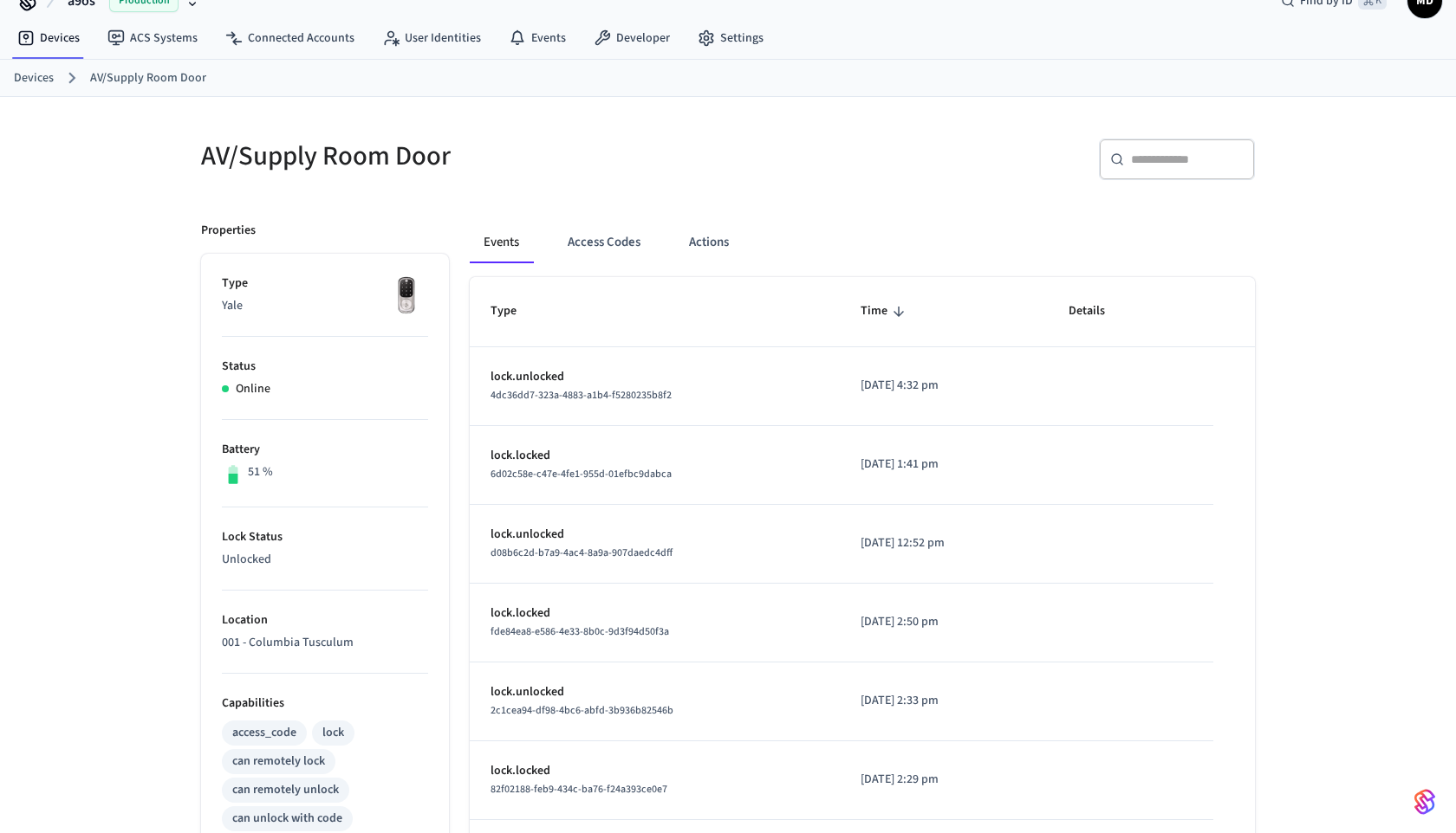
scroll to position [31, 0]
click at [617, 248] on button "Access Codes" at bounding box center [604, 242] width 101 height 42
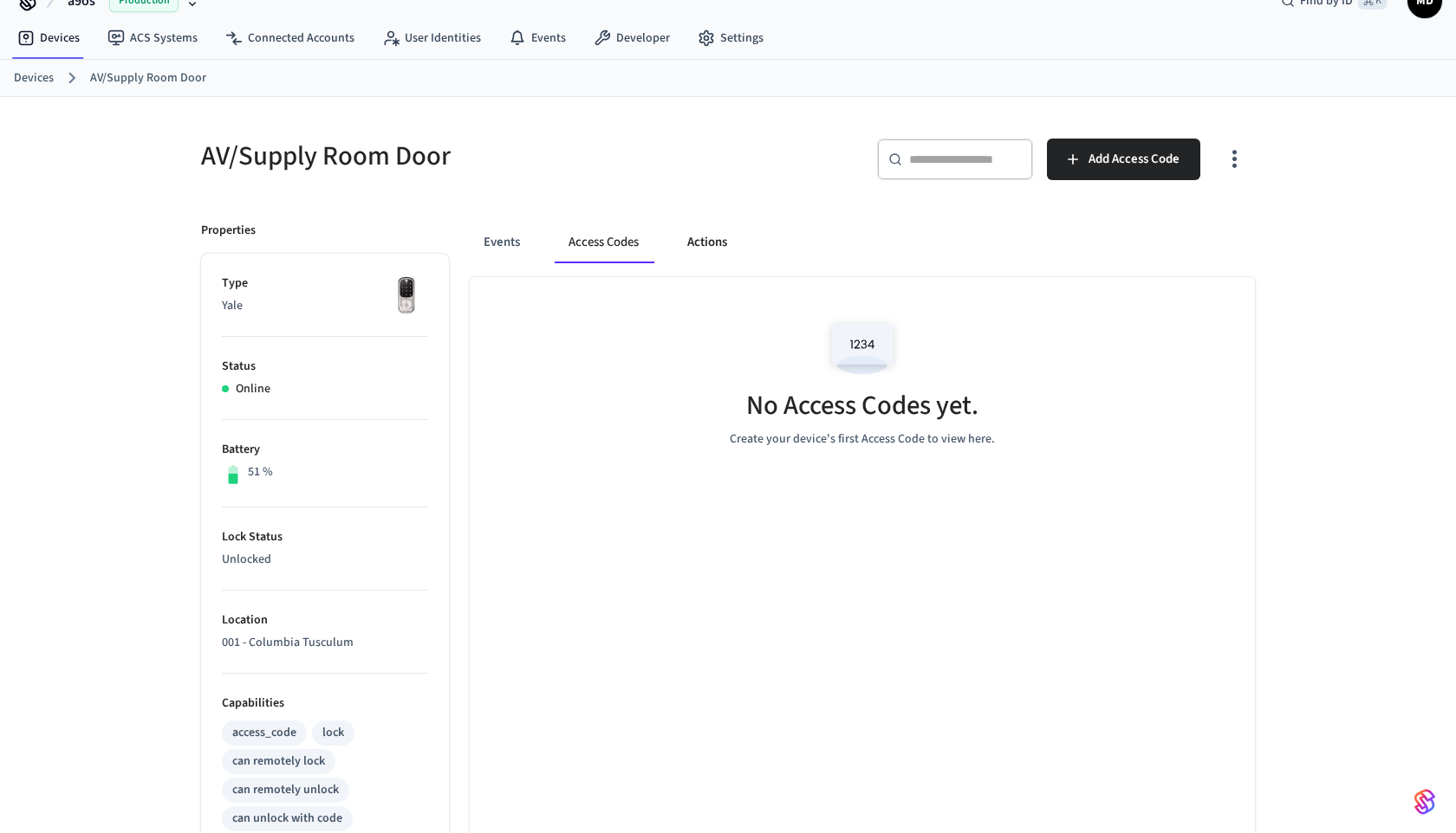
click at [684, 240] on button "Actions" at bounding box center [707, 242] width 67 height 42
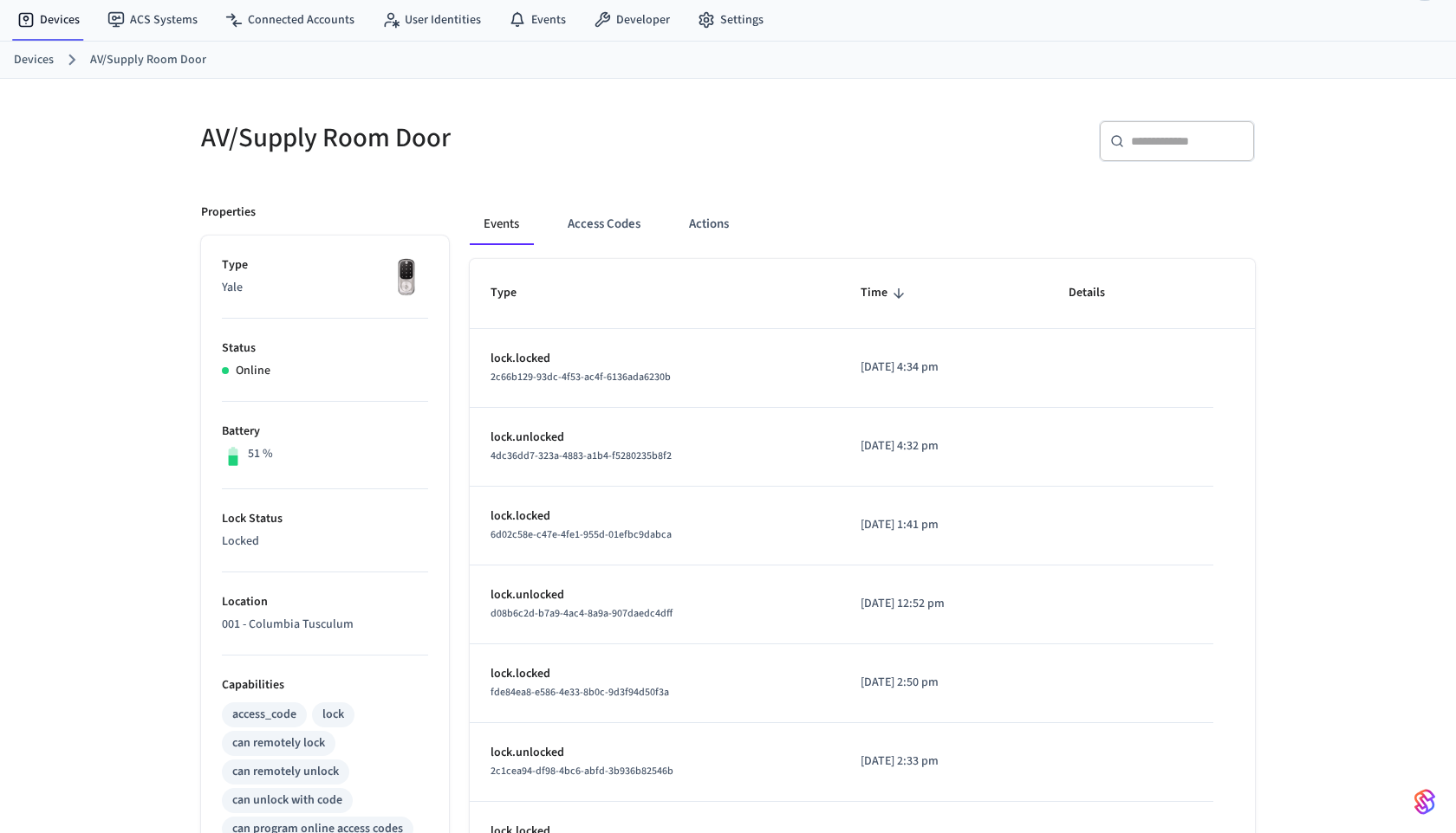
scroll to position [51, 0]
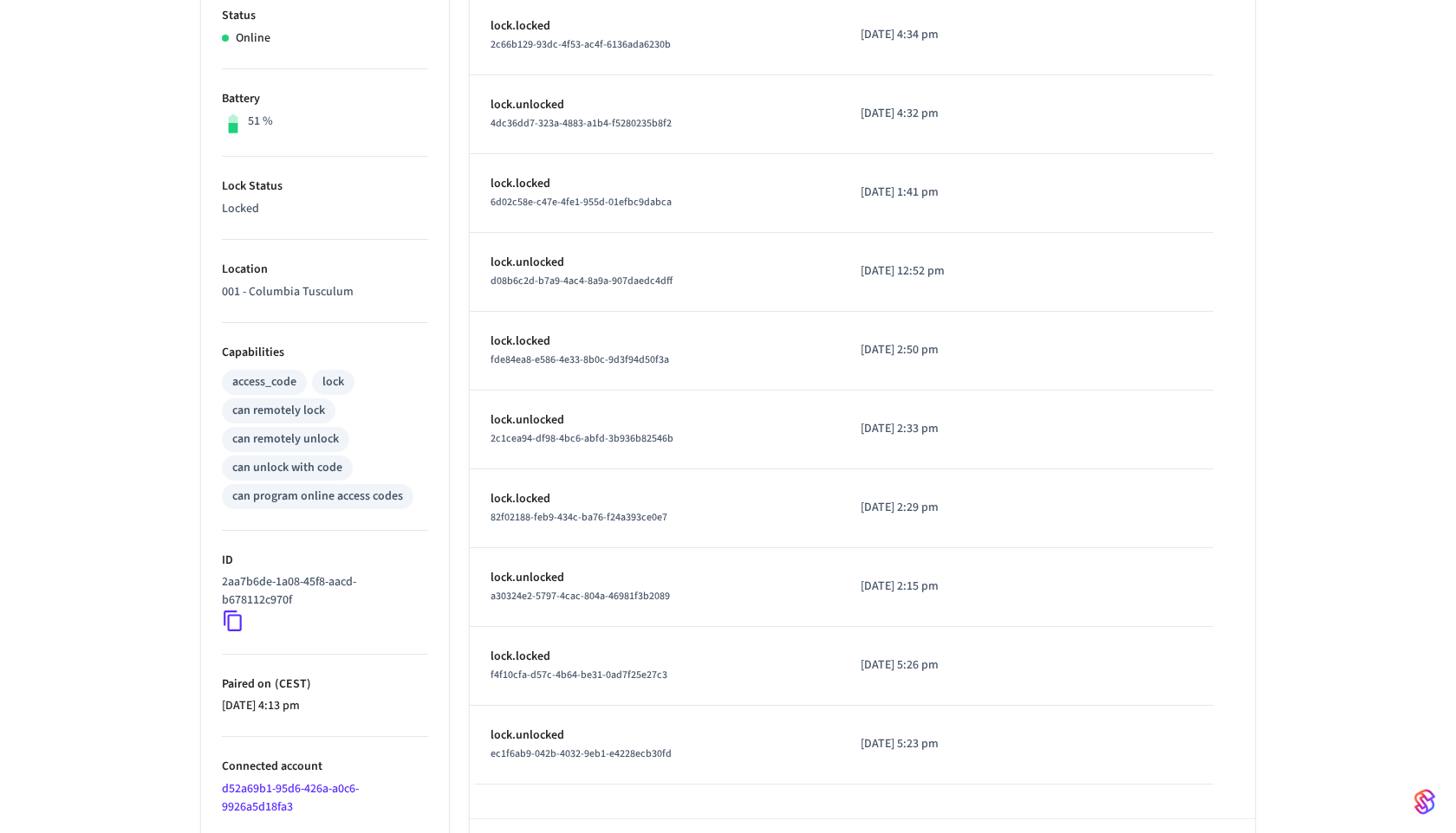
scroll to position [406, 0]
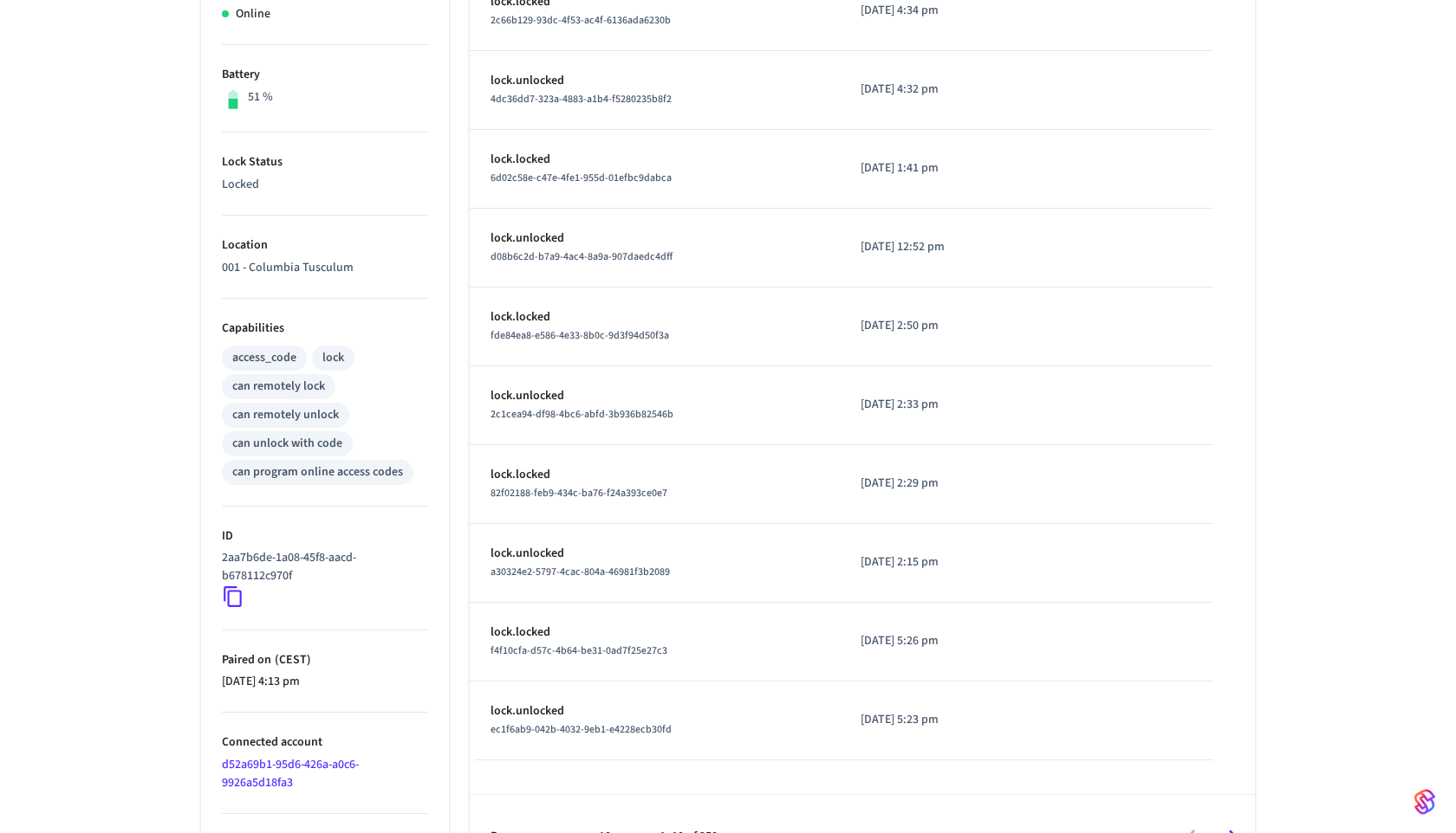
click at [248, 594] on div "2aa7b6de-1a08-45f8-aacd-b678112c970f" at bounding box center [325, 578] width 206 height 59
click at [235, 594] on icon at bounding box center [233, 596] width 22 height 22
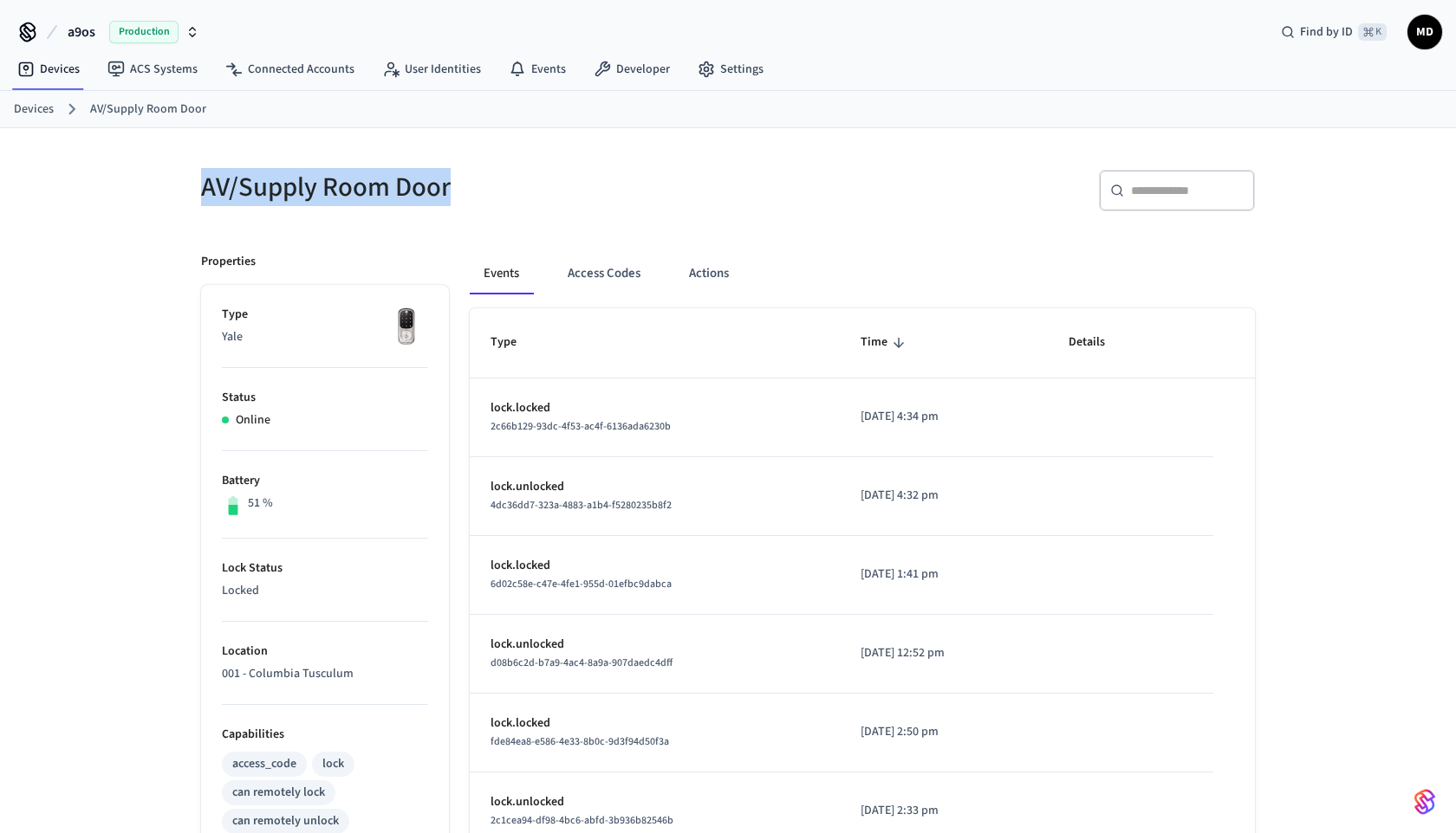
drag, startPoint x: 478, startPoint y: 187, endPoint x: 206, endPoint y: 187, distance: 272.0
click at [206, 187] on h5 "AV/Supply Room Door" at bounding box center [459, 187] width 517 height 35
copy h5 "AV/Supply Room Door"
